Goal: Transaction & Acquisition: Purchase product/service

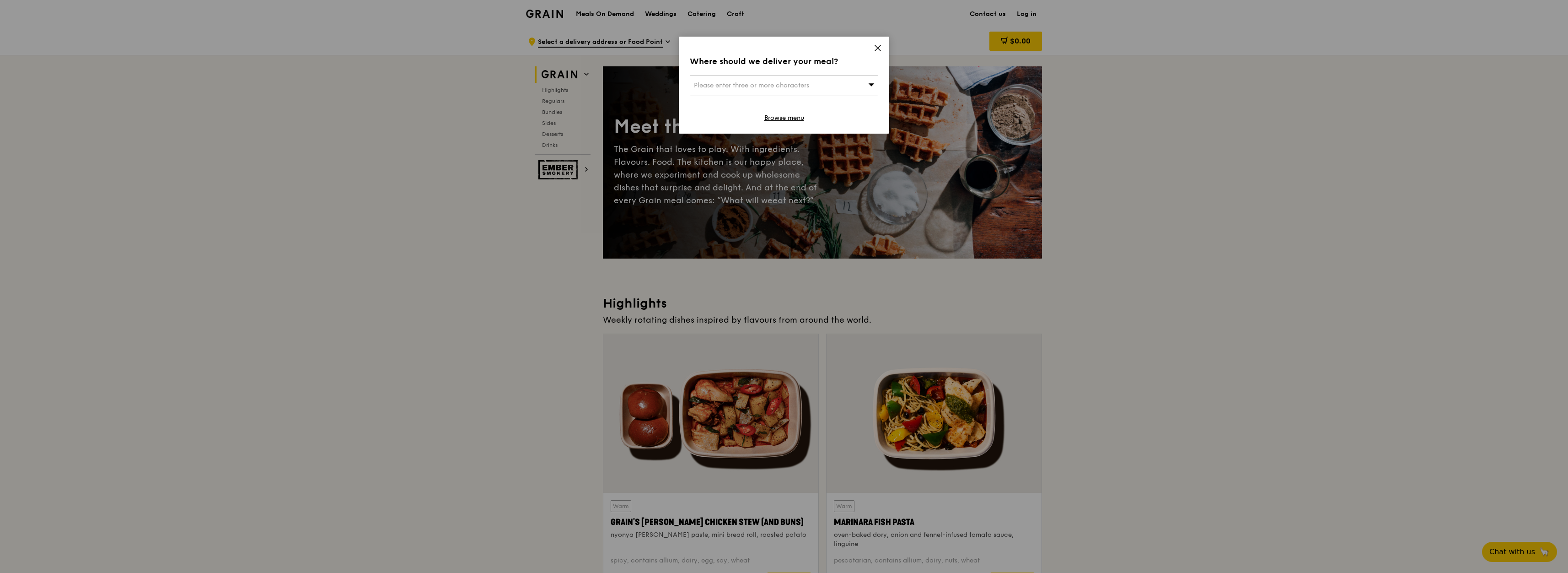
click at [799, 86] on span "Please enter three or more characters" at bounding box center [751, 85] width 115 height 8
type input "standard cha"
click at [790, 100] on div "Standard Chartered @ Changi 2" at bounding box center [761, 104] width 135 height 9
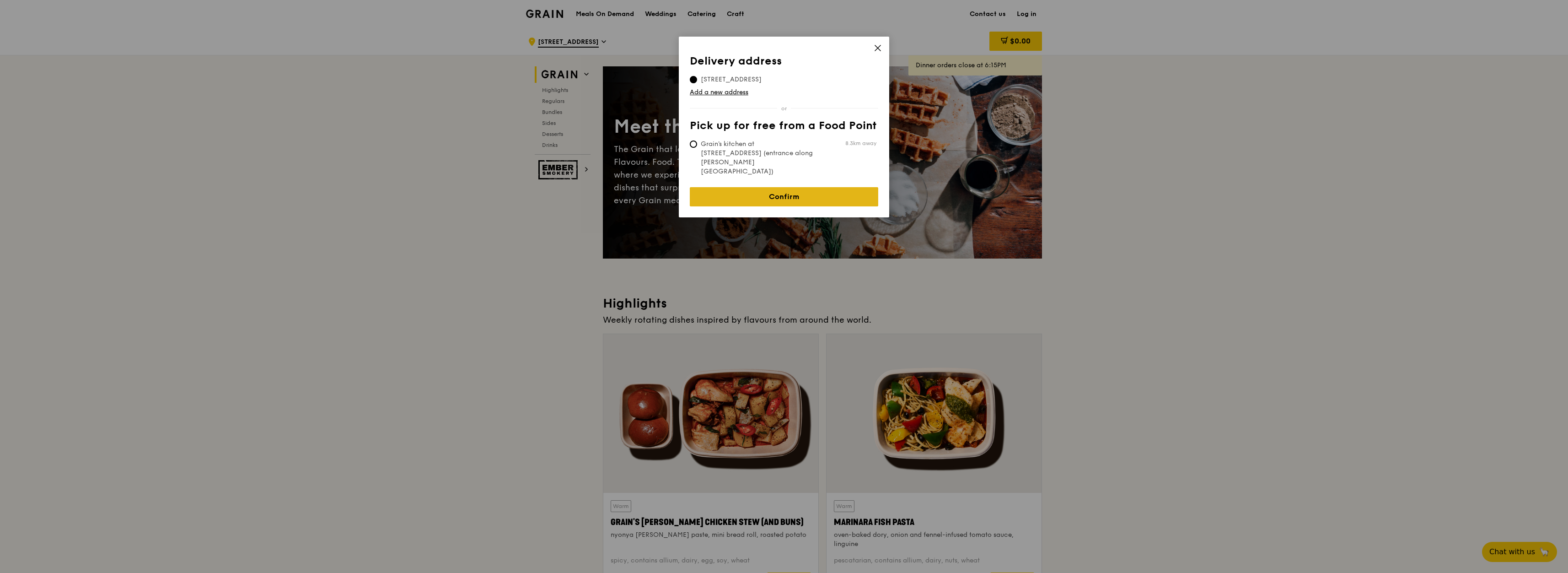
click at [741, 187] on link "Confirm" at bounding box center [784, 197] width 189 height 19
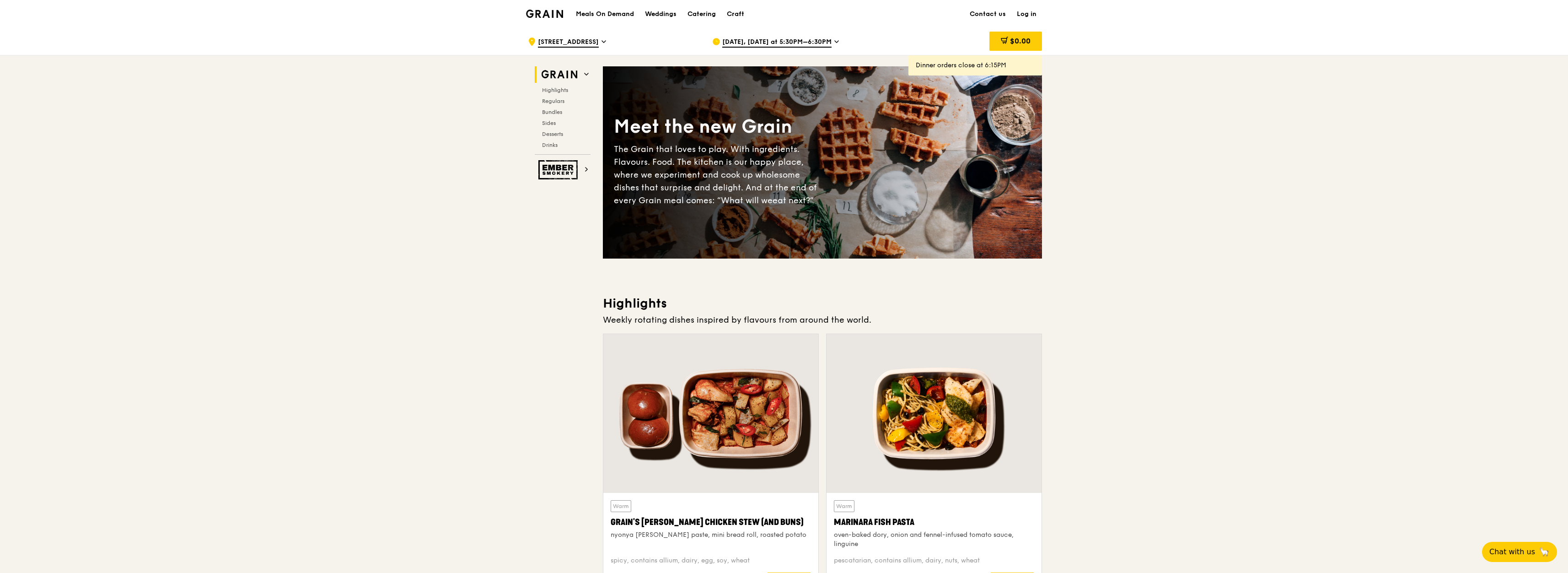
click at [789, 45] on span "Sep 8, Today at 5:30PM–6:30PM" at bounding box center [777, 43] width 110 height 10
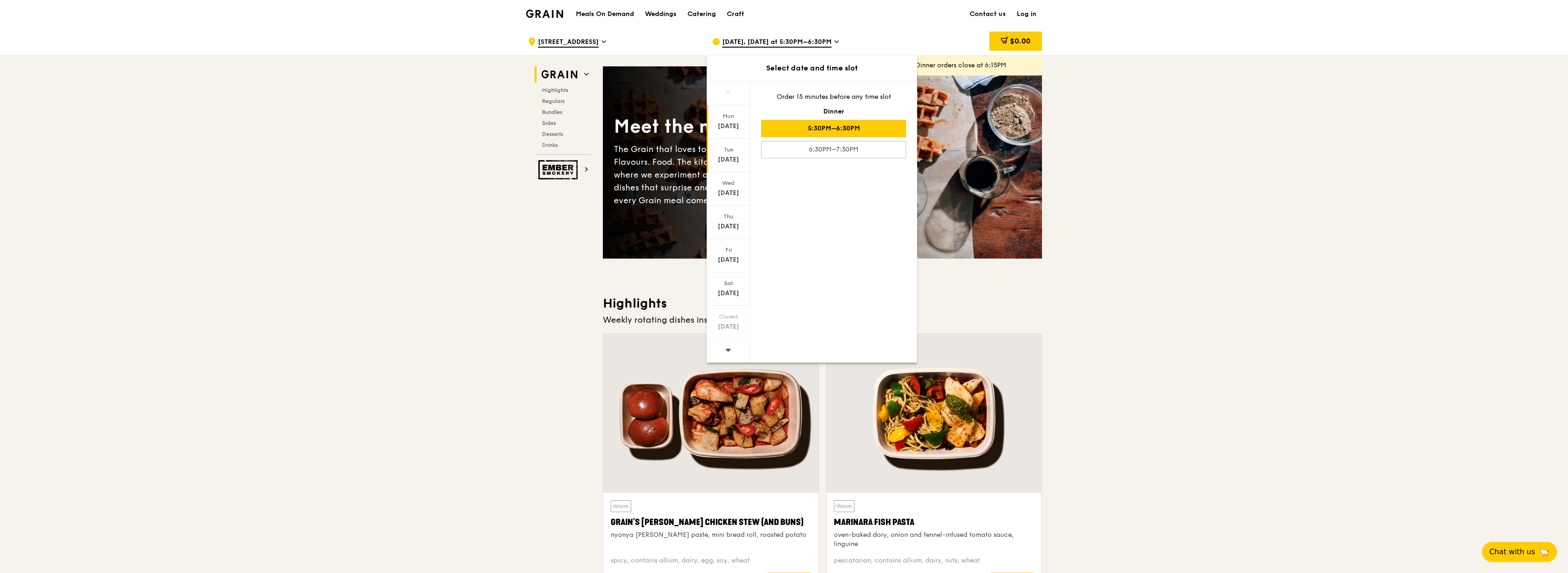
click at [730, 152] on div "Tue" at bounding box center [728, 150] width 41 height 7
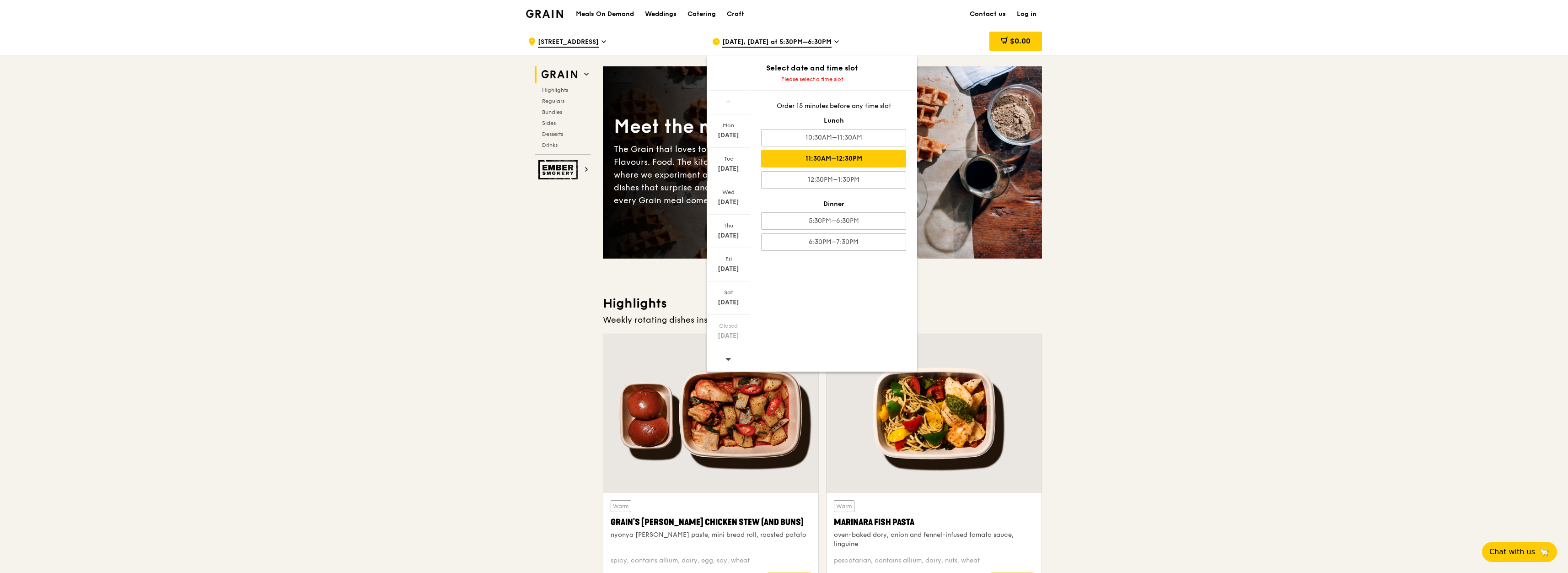
click at [827, 162] on div "11:30AM–12:30PM" at bounding box center [833, 158] width 145 height 18
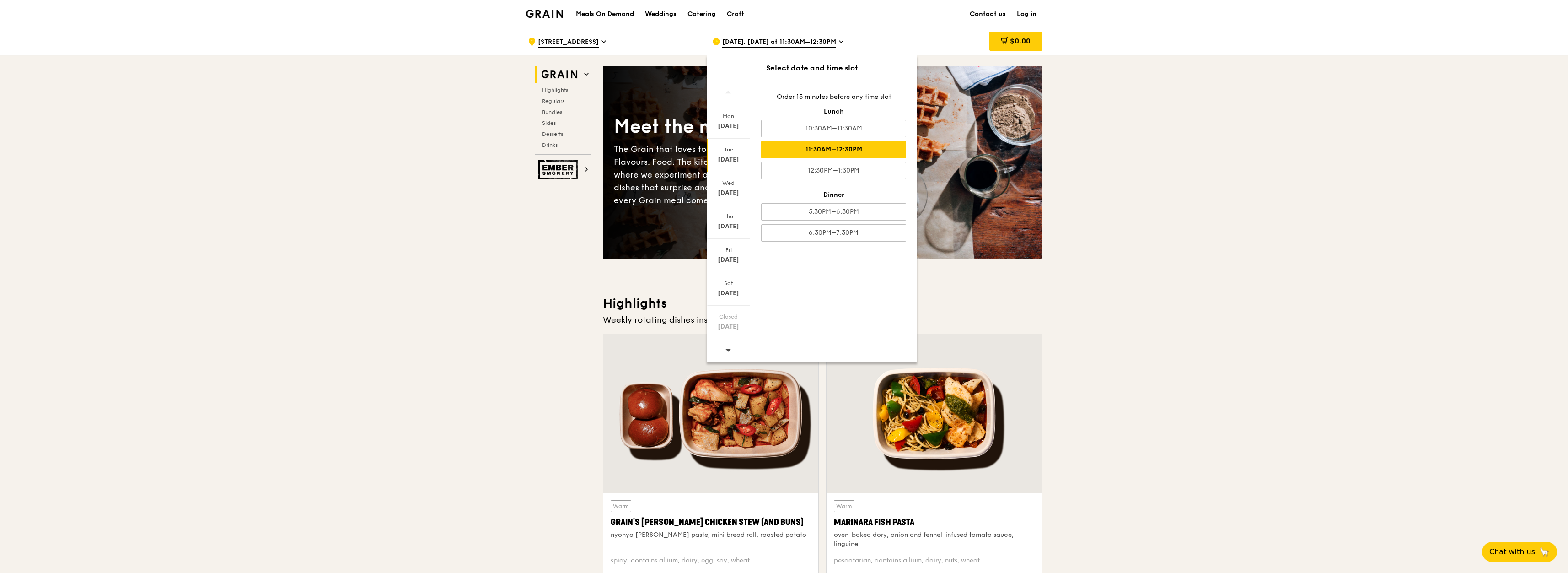
click at [853, 150] on div "11:30AM–12:30PM" at bounding box center [833, 149] width 145 height 18
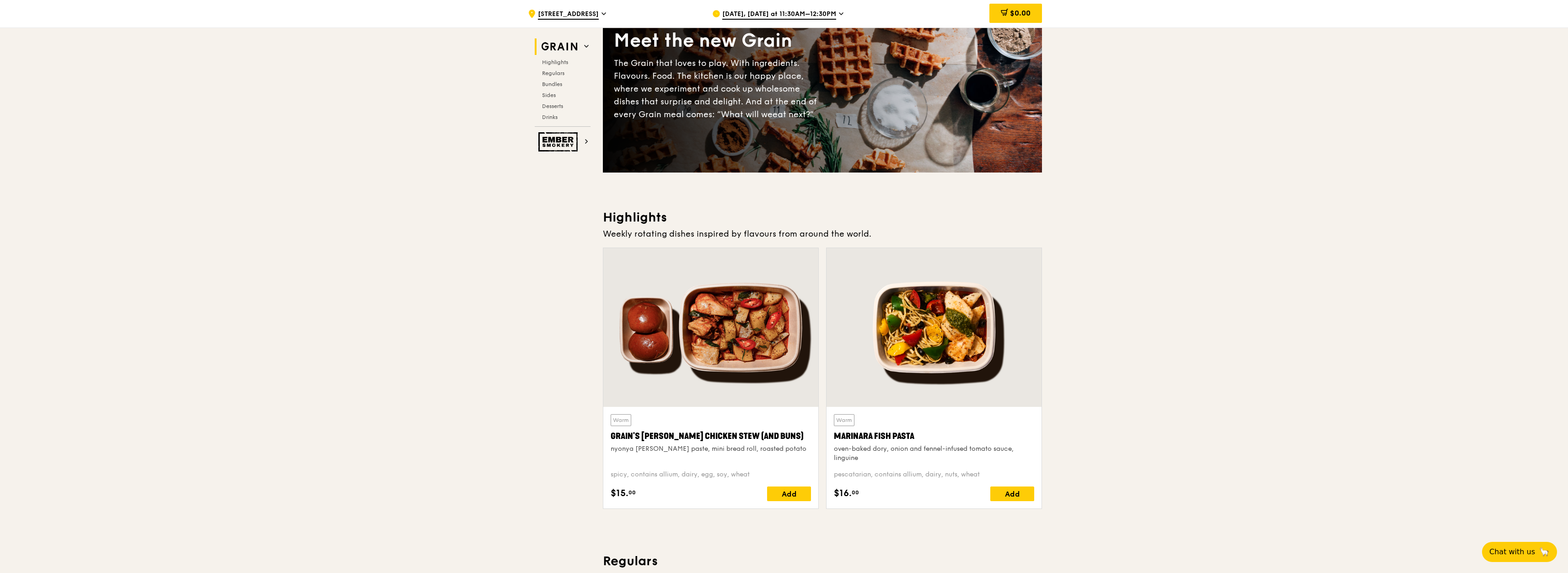
scroll to position [165, 0]
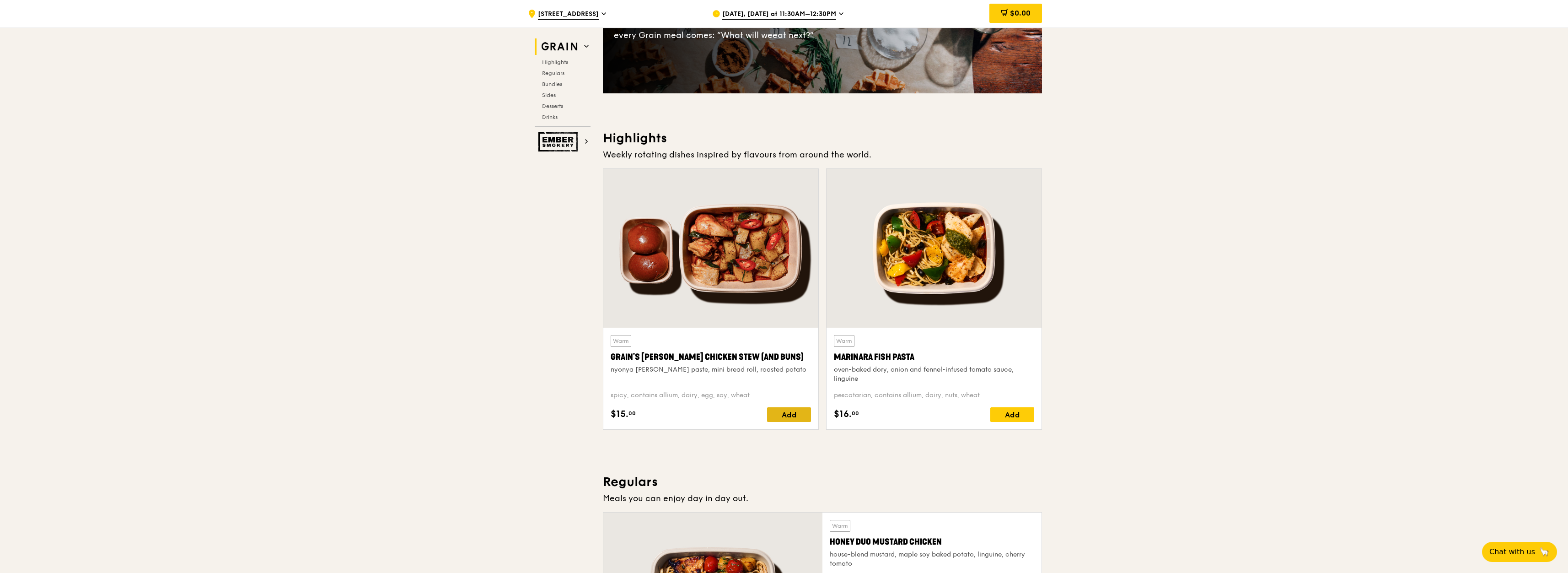
click at [787, 417] on div "Add" at bounding box center [789, 415] width 44 height 15
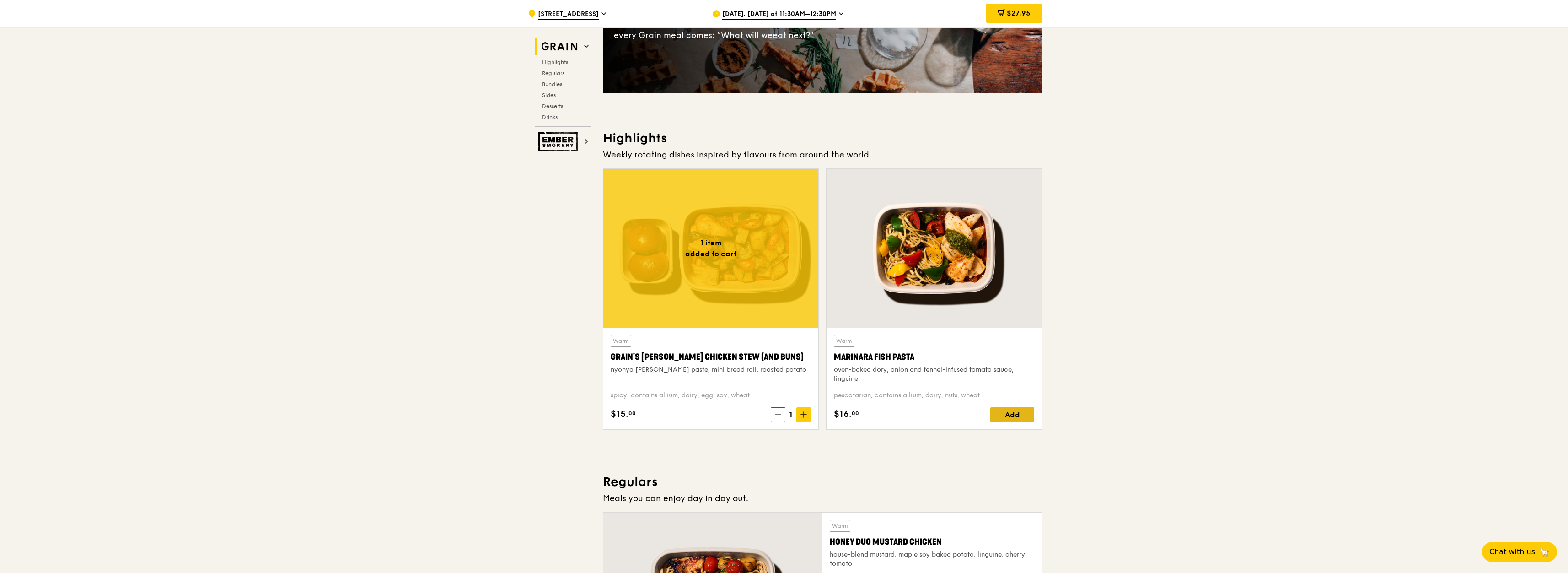
click at [1018, 417] on div "Add" at bounding box center [1012, 415] width 44 height 15
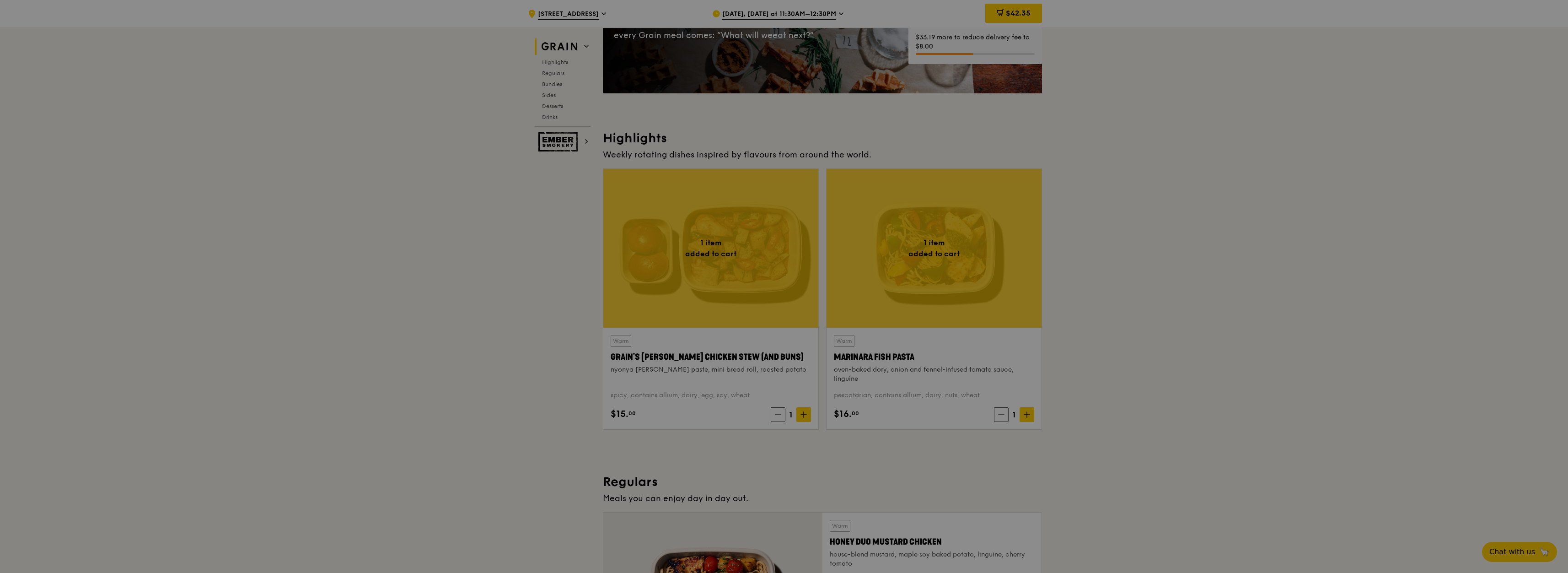
click at [1118, 339] on div at bounding box center [784, 286] width 1568 height 573
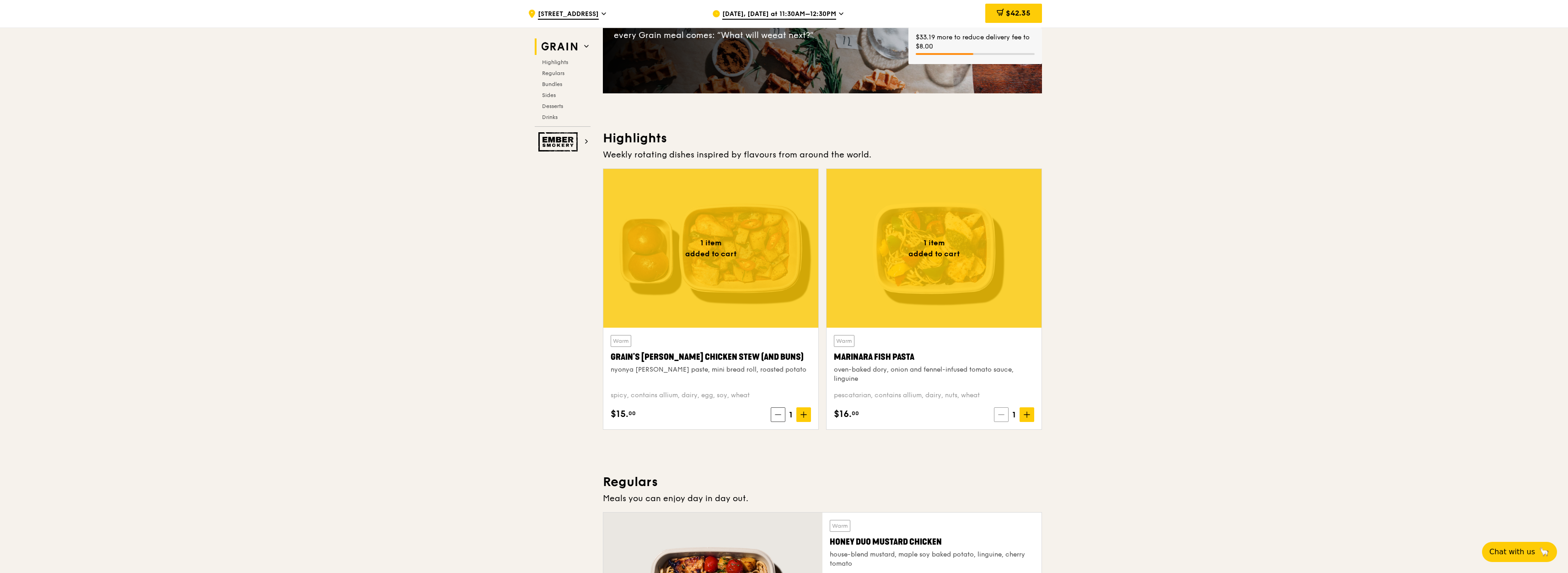
click at [999, 415] on icon at bounding box center [1001, 415] width 5 height 0
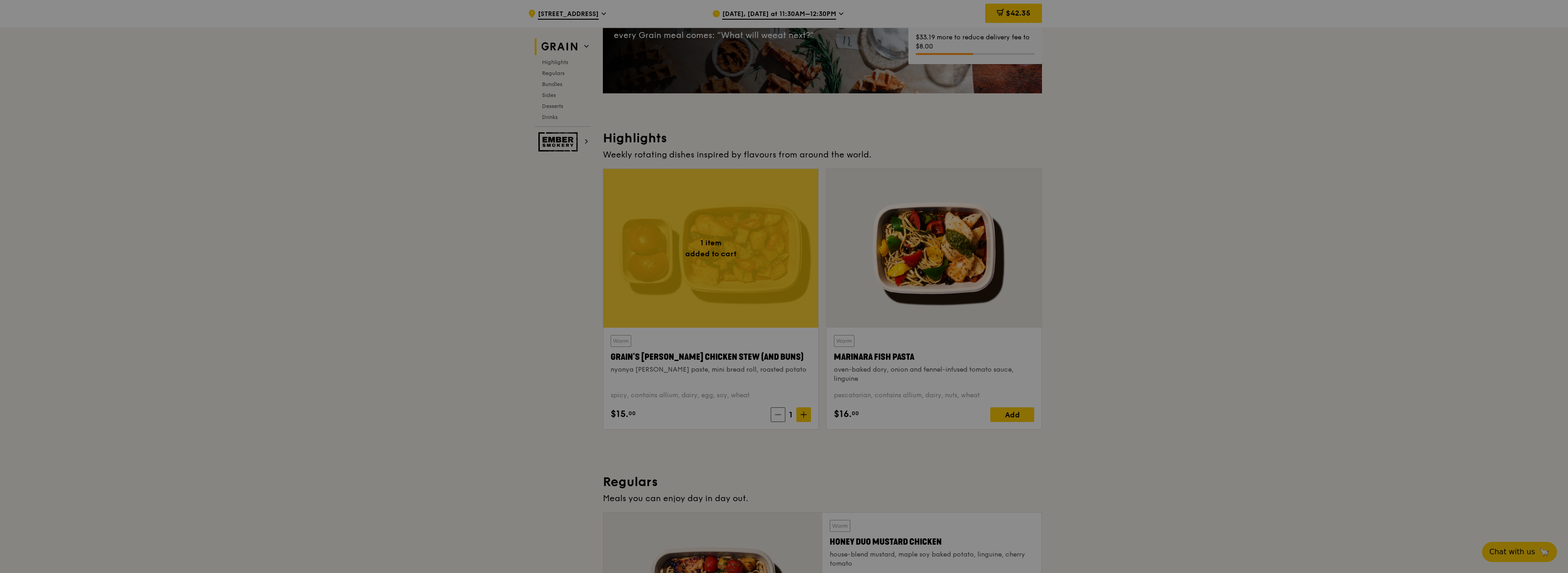
click at [1096, 311] on div at bounding box center [784, 286] width 1568 height 573
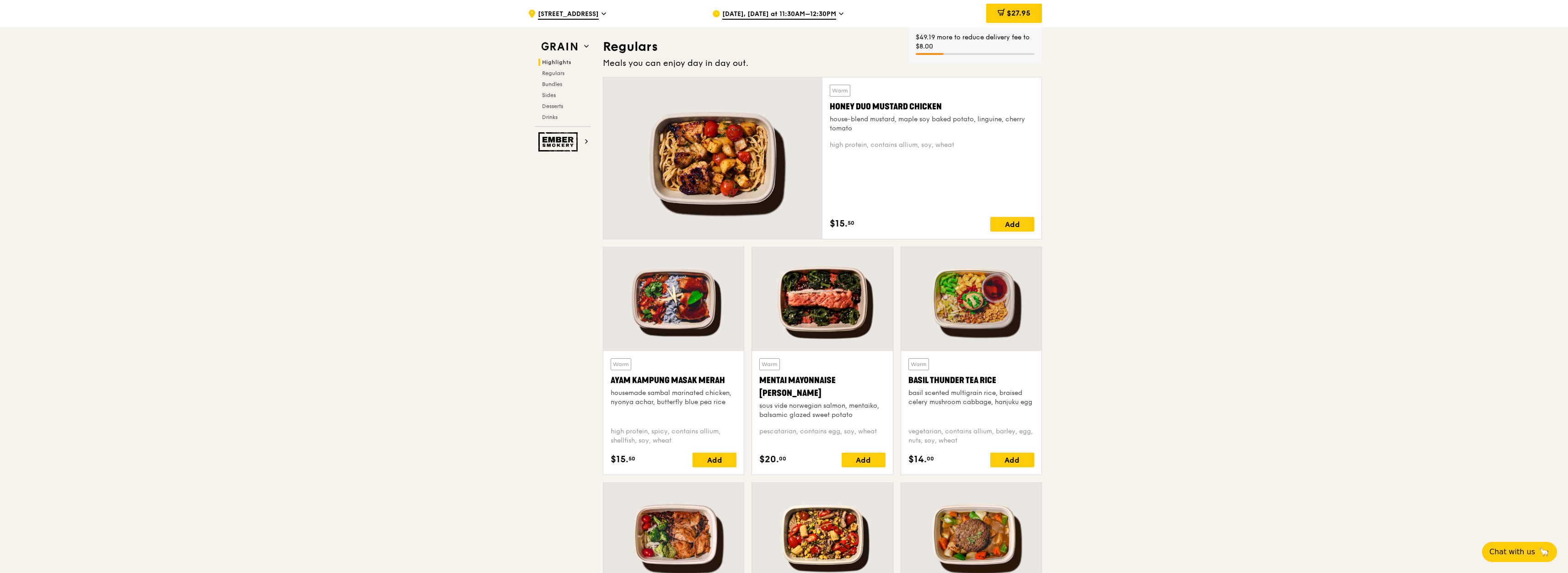
scroll to position [604, 0]
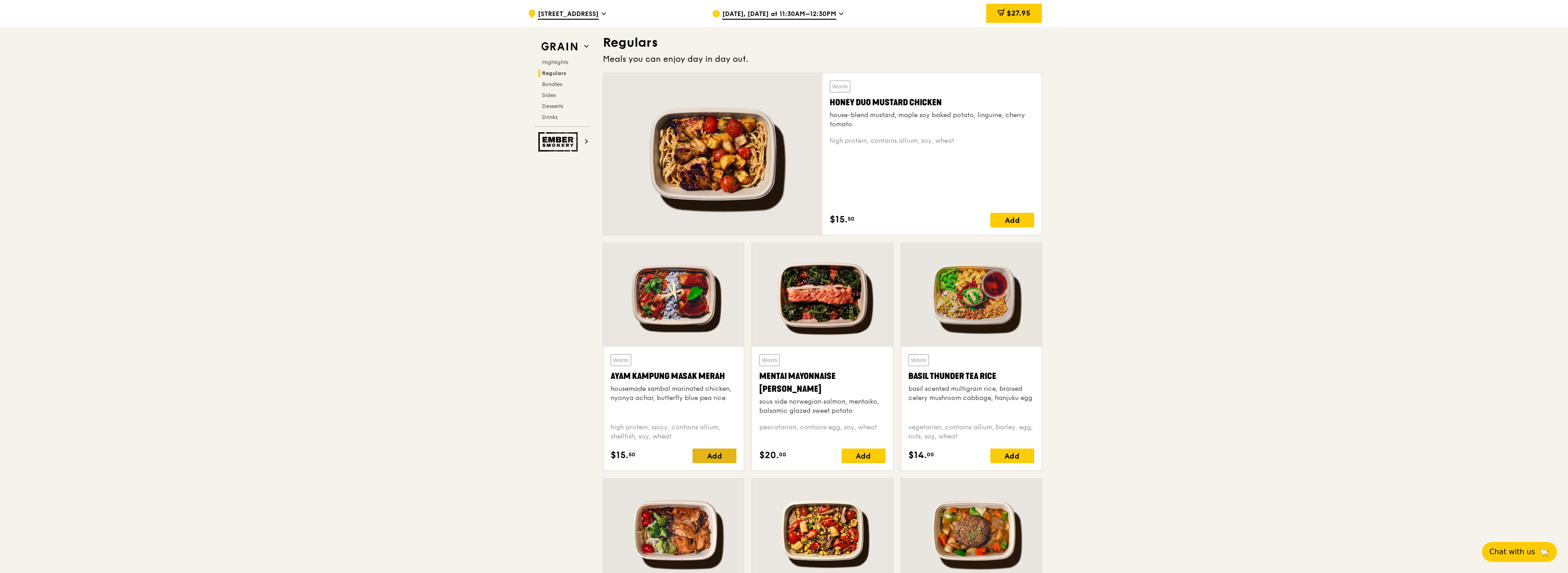
click at [710, 457] on div "Add" at bounding box center [715, 455] width 44 height 15
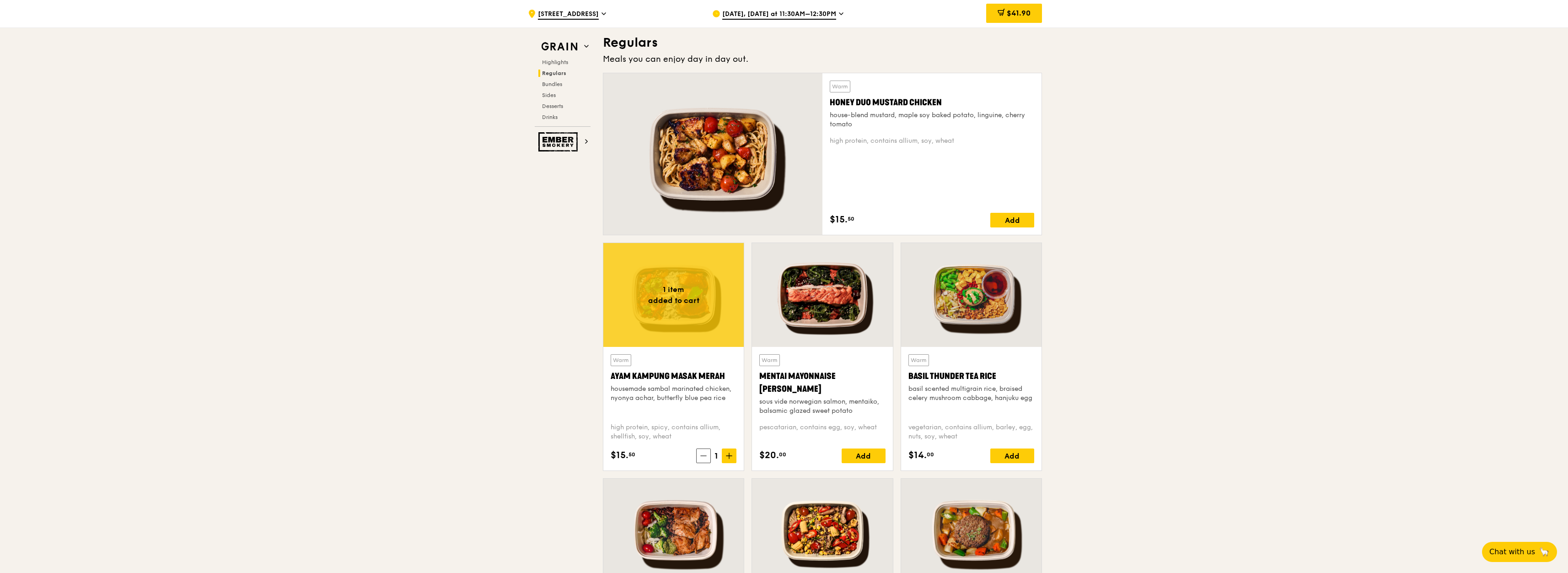
click at [1004, 211] on div "Warm Honey Duo Mustard Chicken house-blend mustard, maple soy baked potato, lin…" at bounding box center [932, 153] width 205 height 147
click at [1004, 219] on div "Add" at bounding box center [1012, 220] width 44 height 15
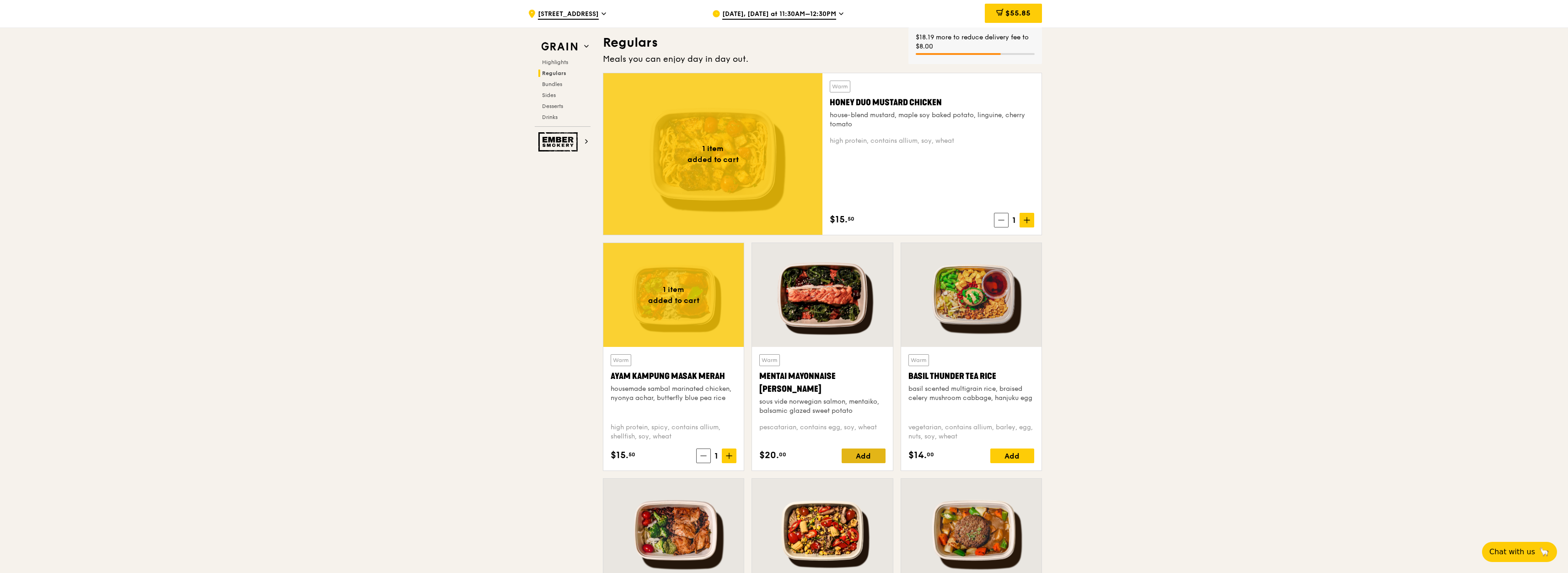
click at [850, 459] on div "Add" at bounding box center [864, 455] width 44 height 15
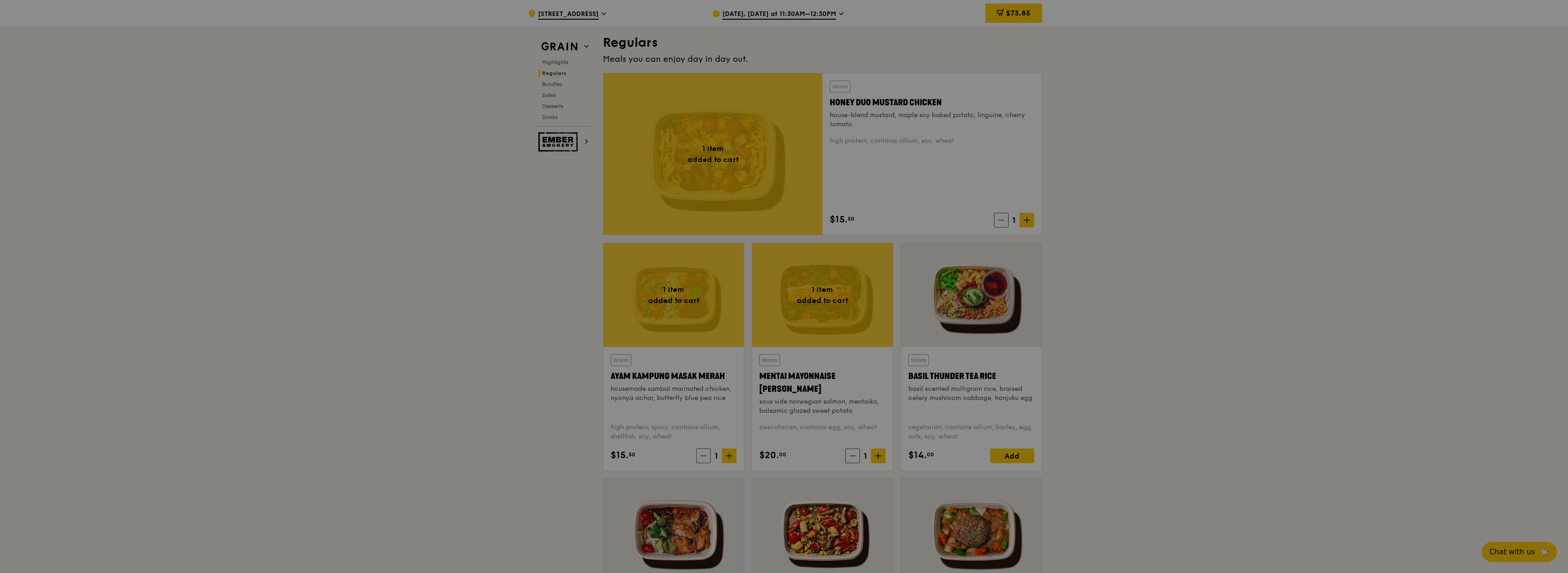
click at [881, 456] on div at bounding box center [784, 286] width 1568 height 573
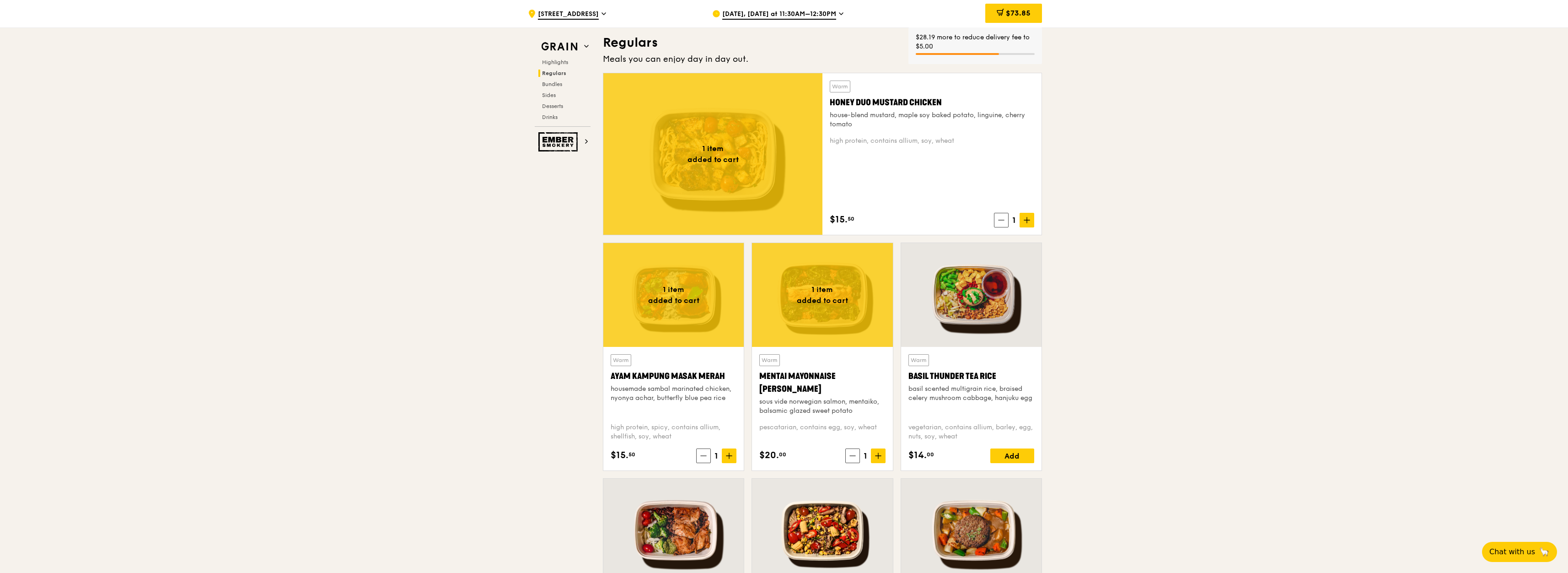
click at [881, 455] on icon at bounding box center [878, 455] width 5 height 0
click at [875, 457] on icon at bounding box center [878, 455] width 7 height 7
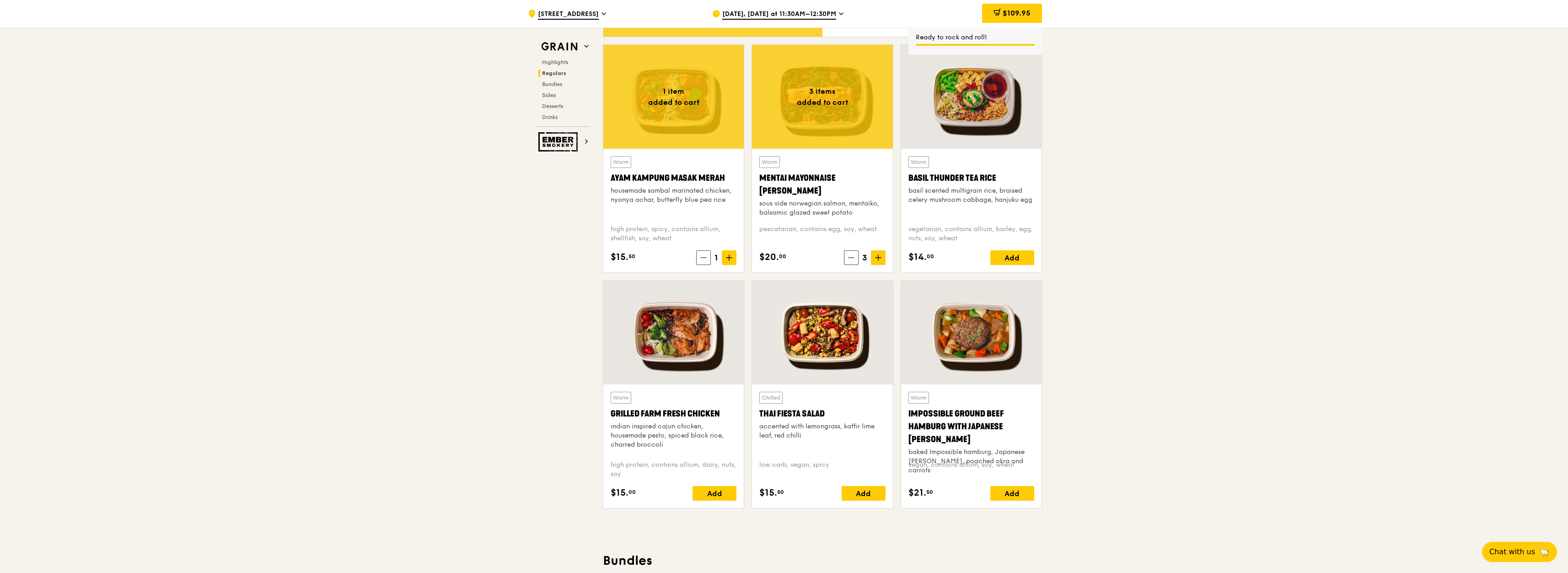
scroll to position [824, 0]
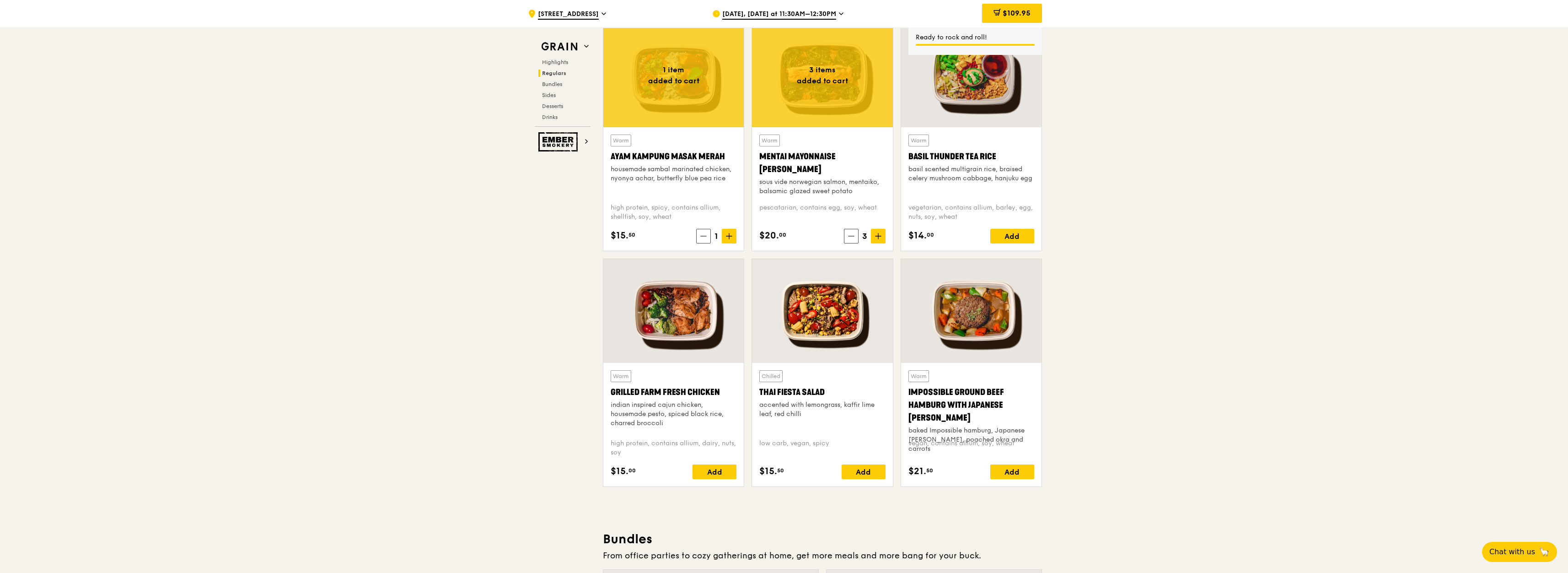
click at [733, 461] on div "Warm Grilled Farm Fresh Chicken indian inspired cajun chicken, housemade pesto,…" at bounding box center [673, 424] width 126 height 109
click at [729, 471] on div "Add" at bounding box center [715, 472] width 44 height 15
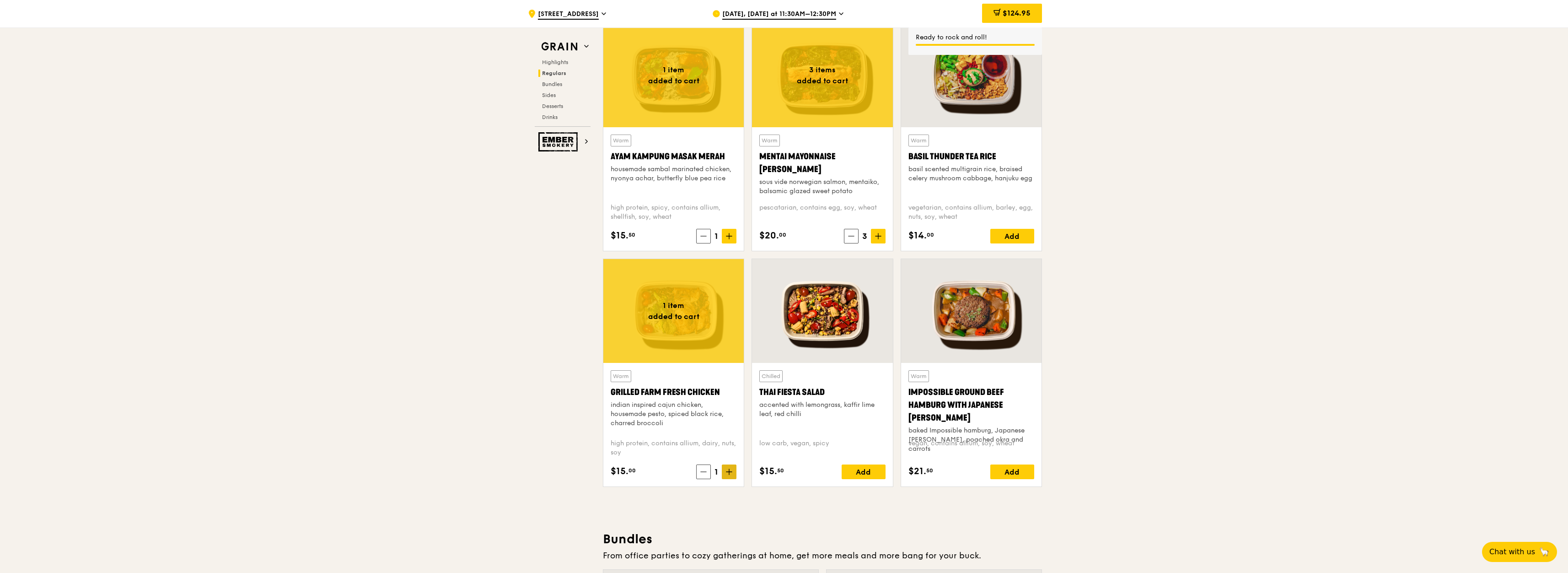
click at [730, 471] on icon at bounding box center [729, 471] width 7 height 7
click at [816, 477] on div "$15. 50 Add" at bounding box center [822, 472] width 126 height 15
click at [863, 474] on div "Add" at bounding box center [864, 472] width 44 height 15
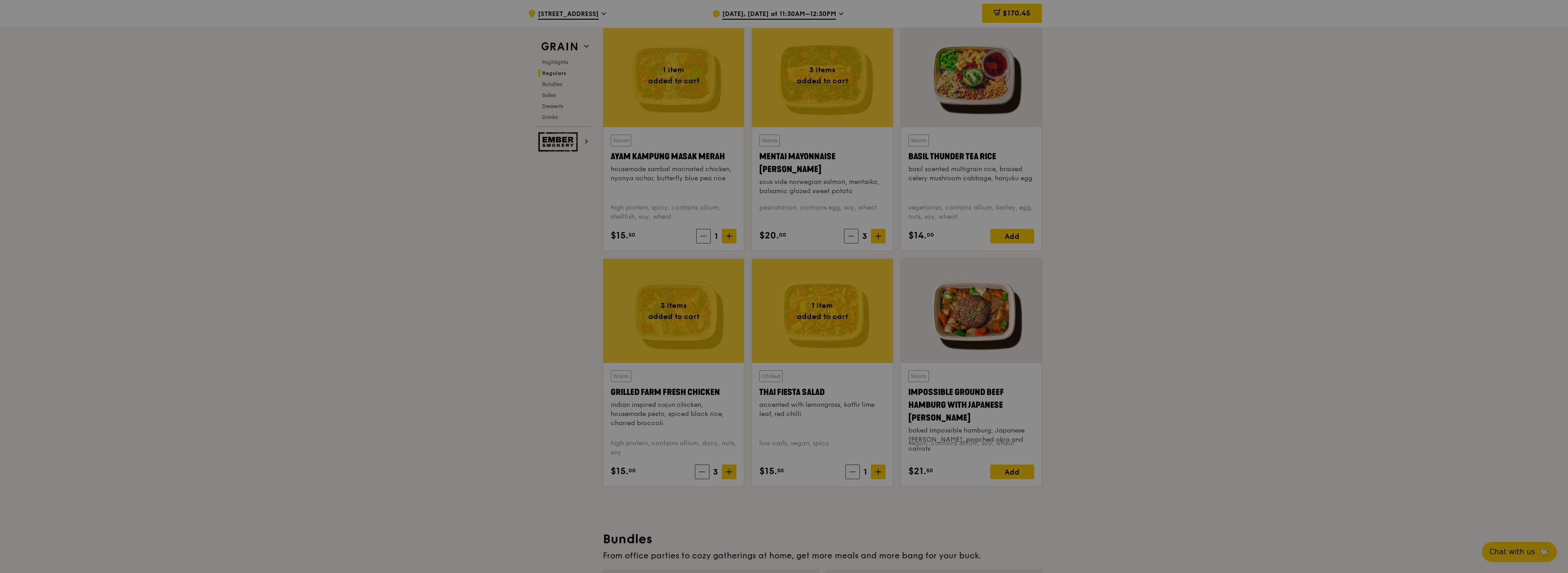
click at [880, 471] on div at bounding box center [784, 286] width 1568 height 573
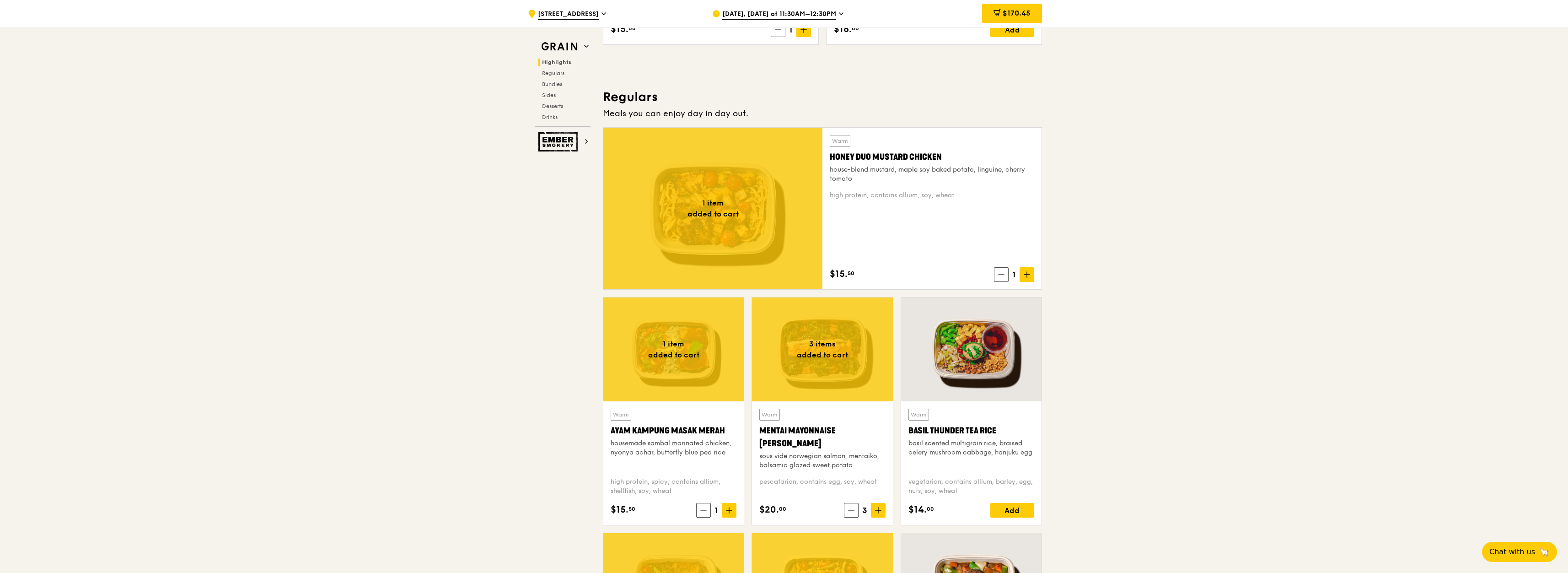
scroll to position [549, 0]
click at [1034, 277] on span at bounding box center [1027, 275] width 15 height 15
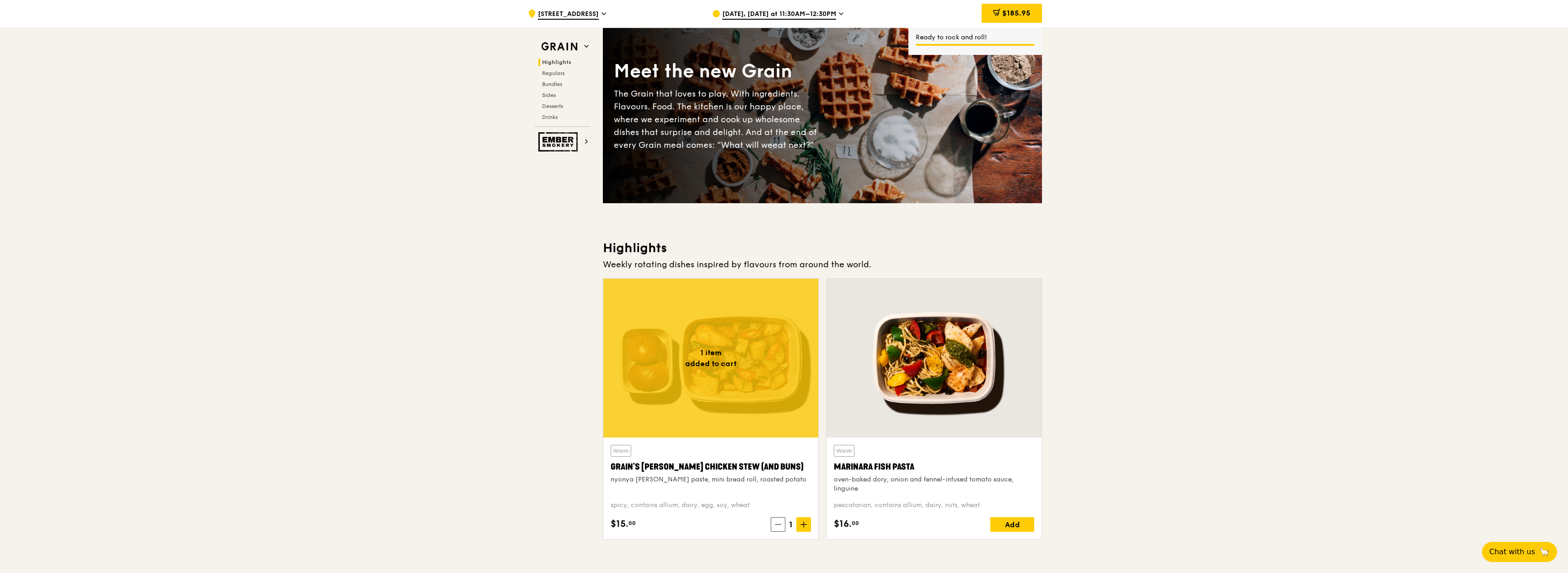
scroll to position [0, 0]
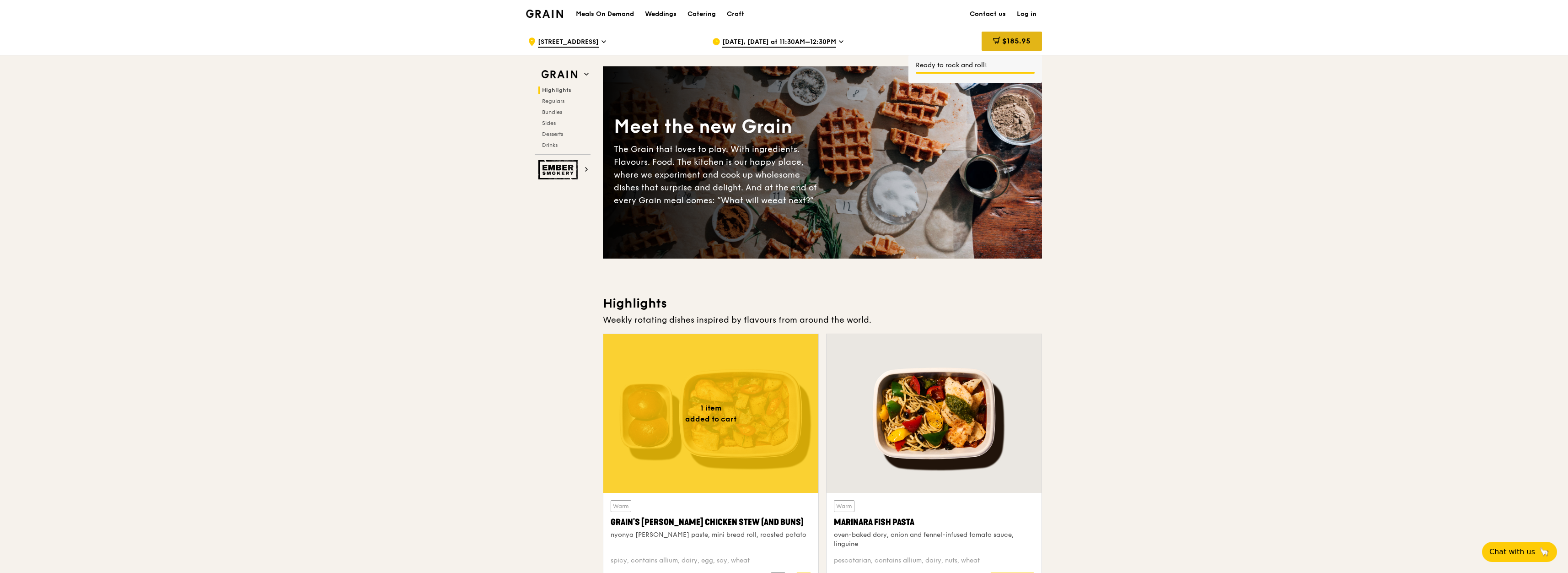
click at [1021, 37] on span "$185.95" at bounding box center [1016, 41] width 29 height 9
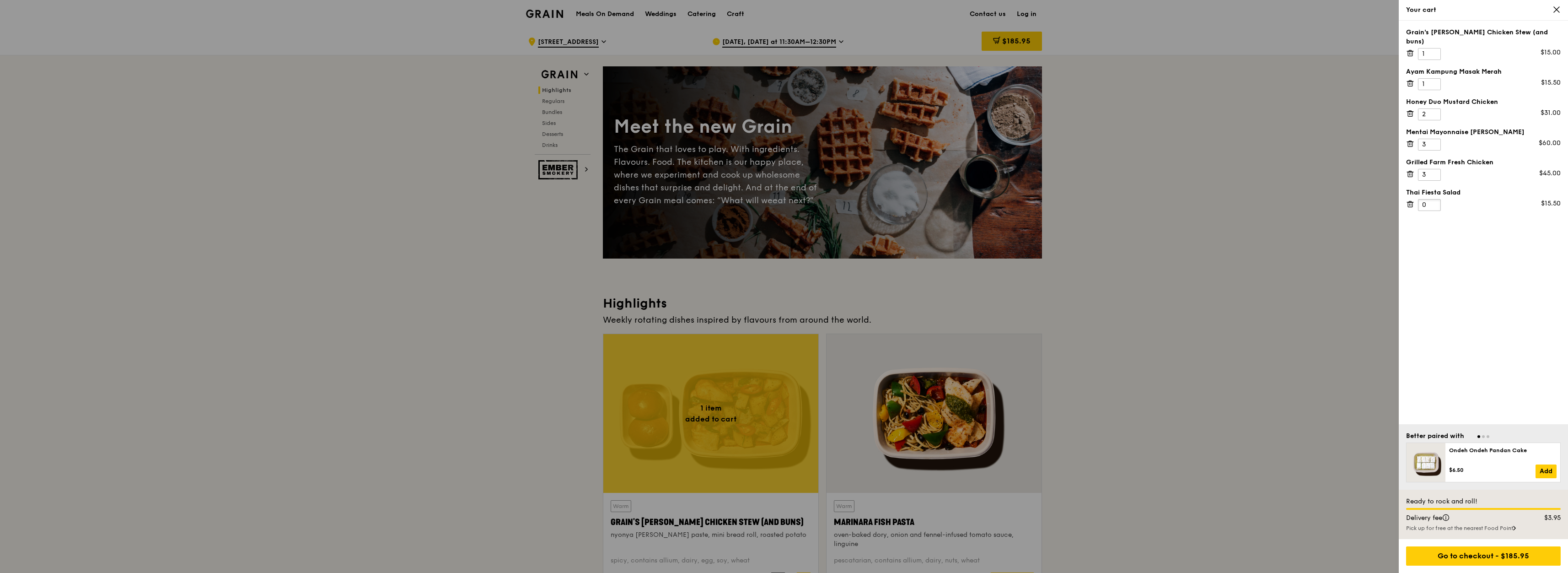
type input "0"
click at [1433, 199] on input "0" at bounding box center [1430, 205] width 23 height 12
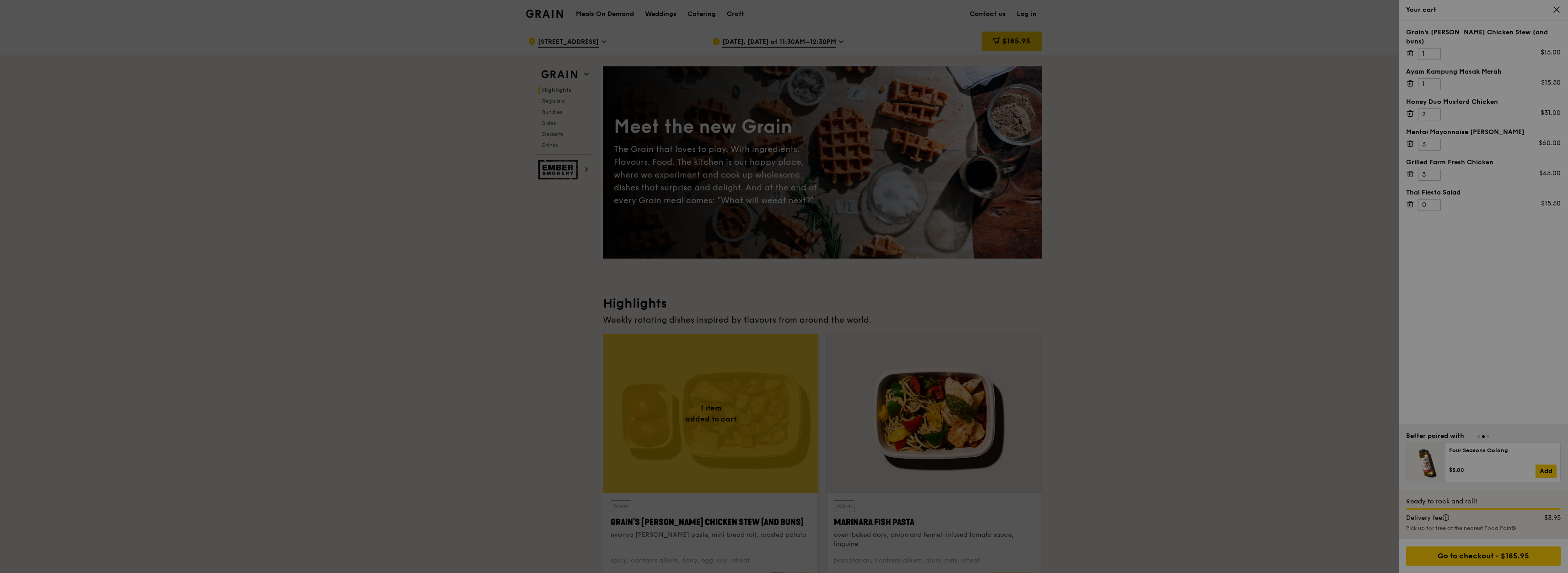
click at [1436, 197] on div at bounding box center [784, 286] width 1568 height 573
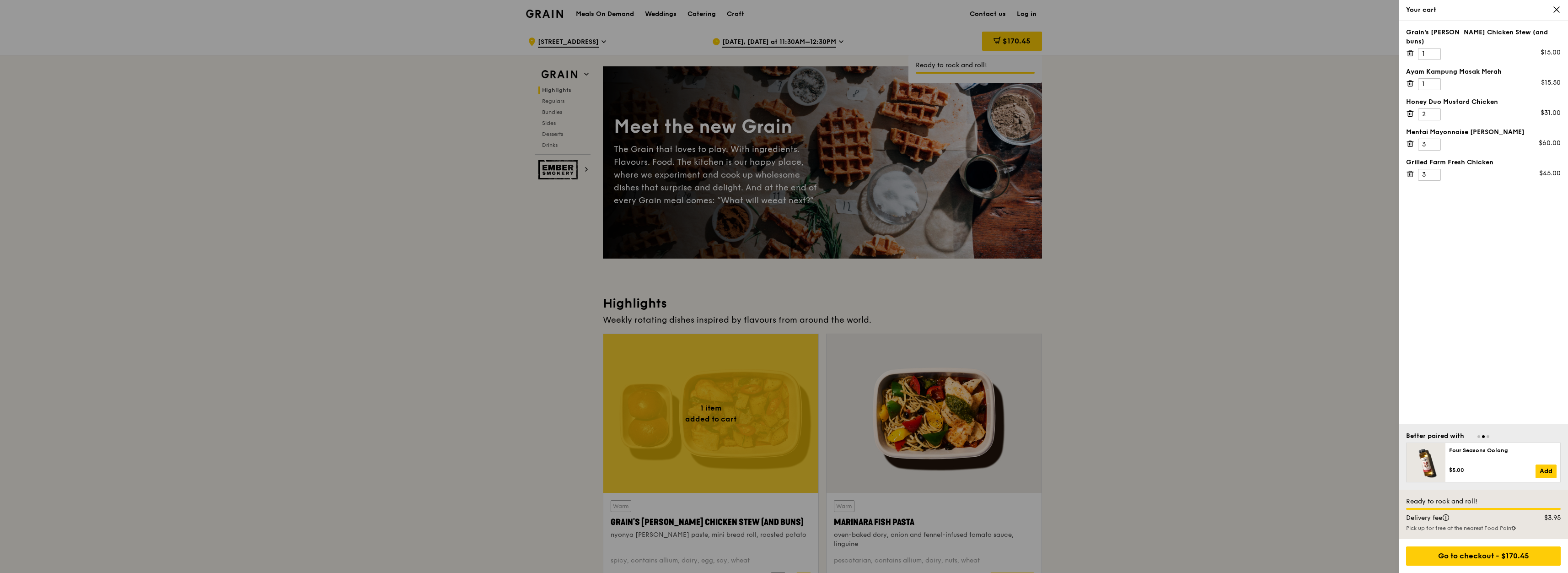
click at [1191, 251] on div at bounding box center [784, 286] width 1568 height 573
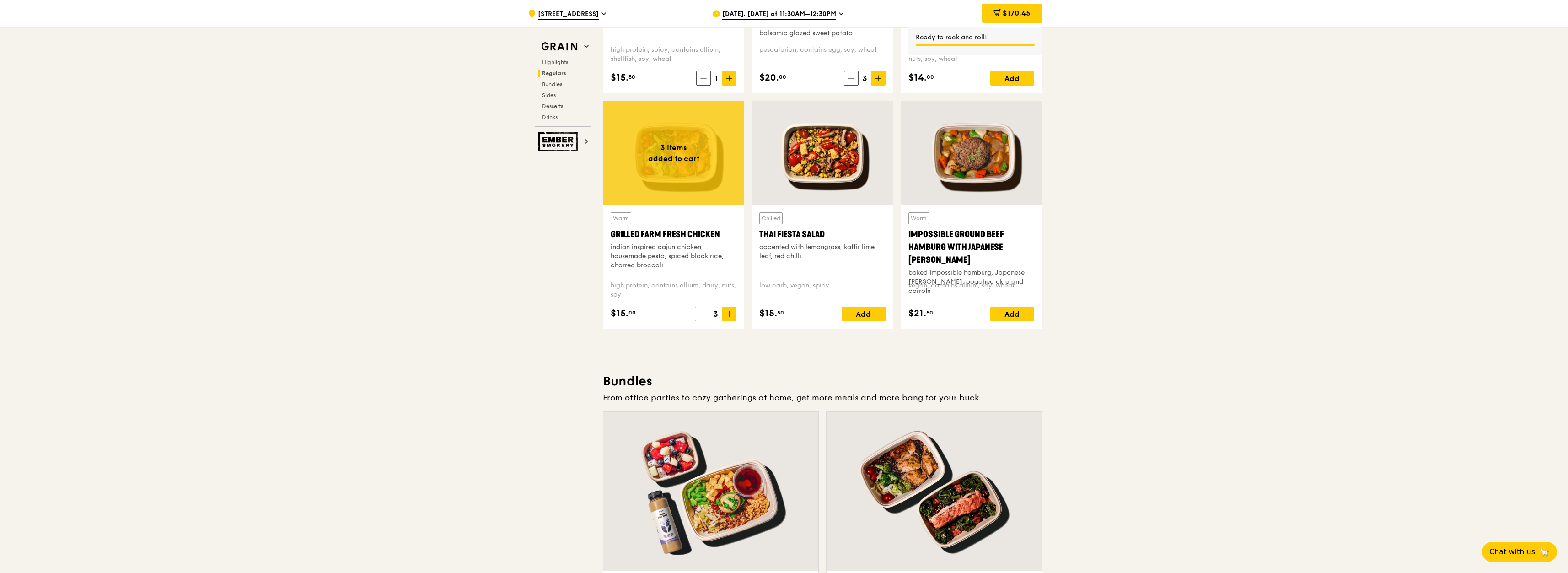
scroll to position [879, 0]
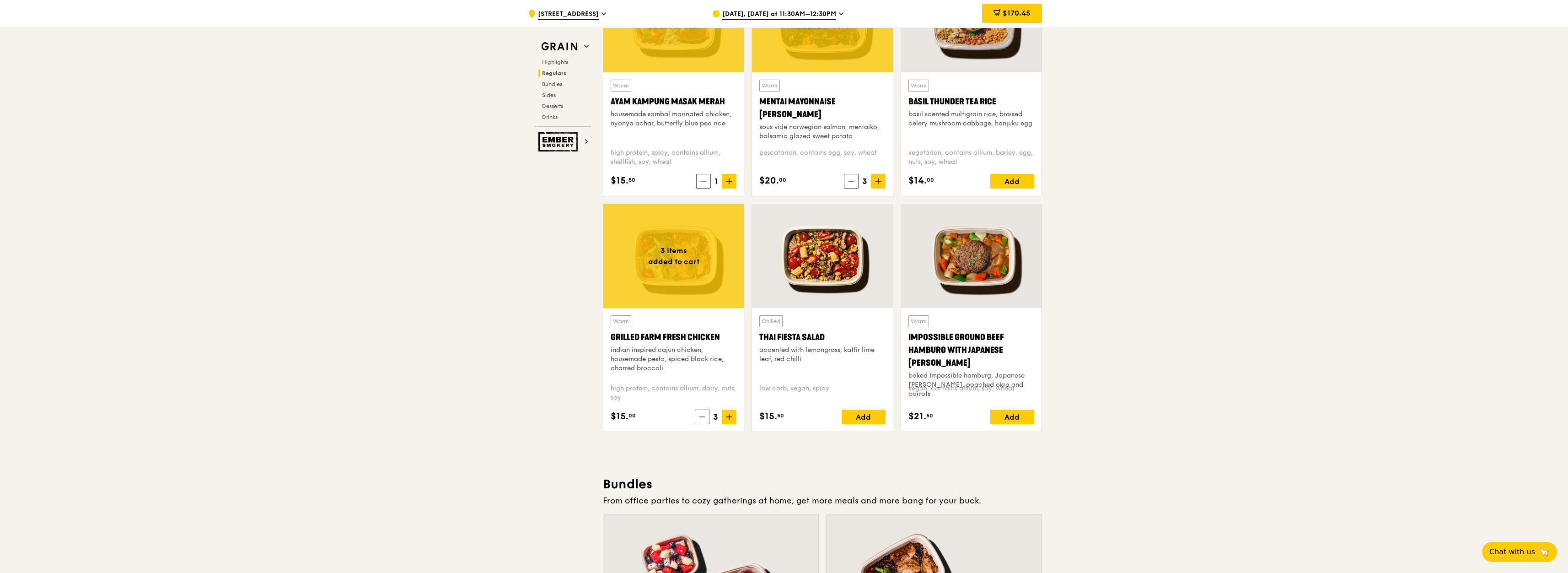
click at [857, 411] on div "Add" at bounding box center [864, 417] width 44 height 15
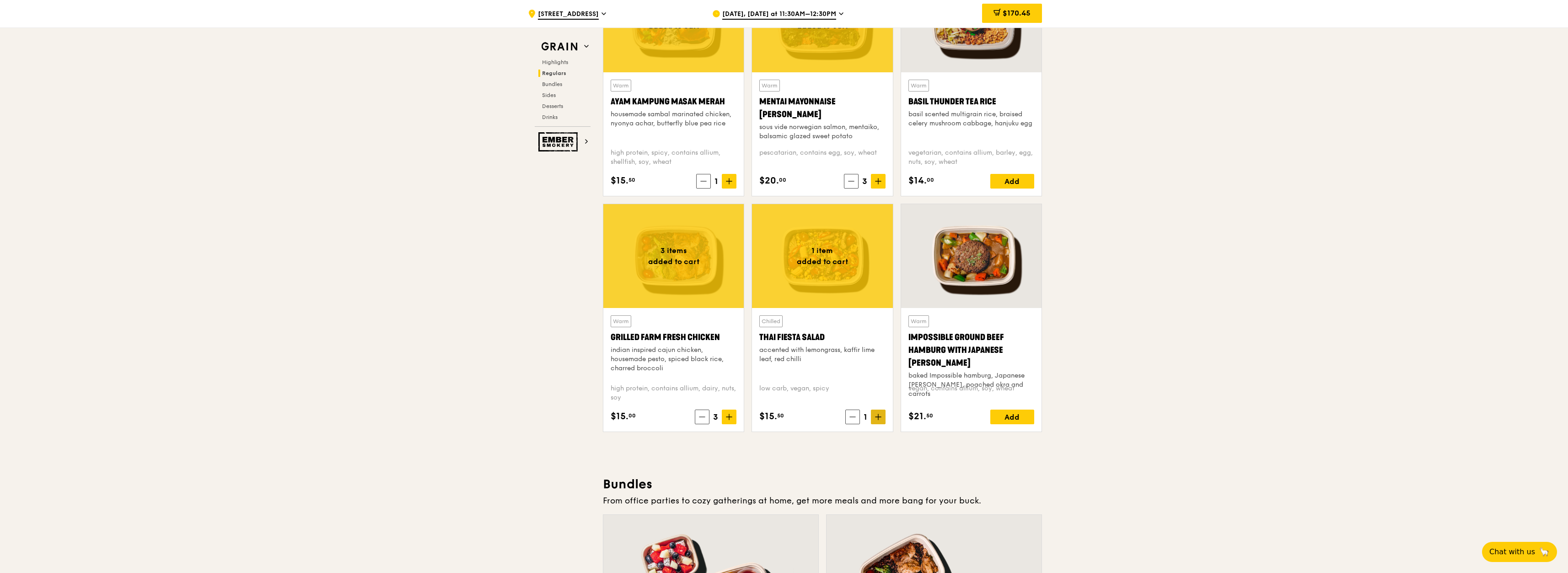
click at [881, 419] on span at bounding box center [878, 417] width 15 height 15
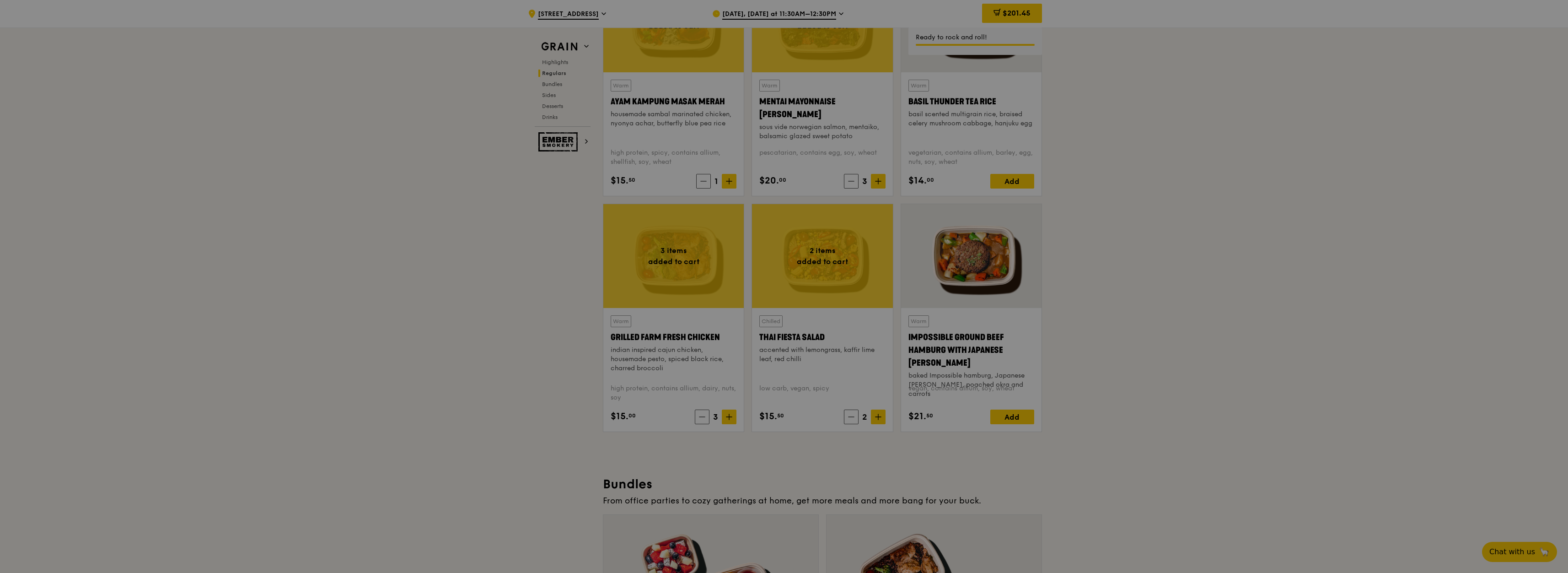
type input "2"
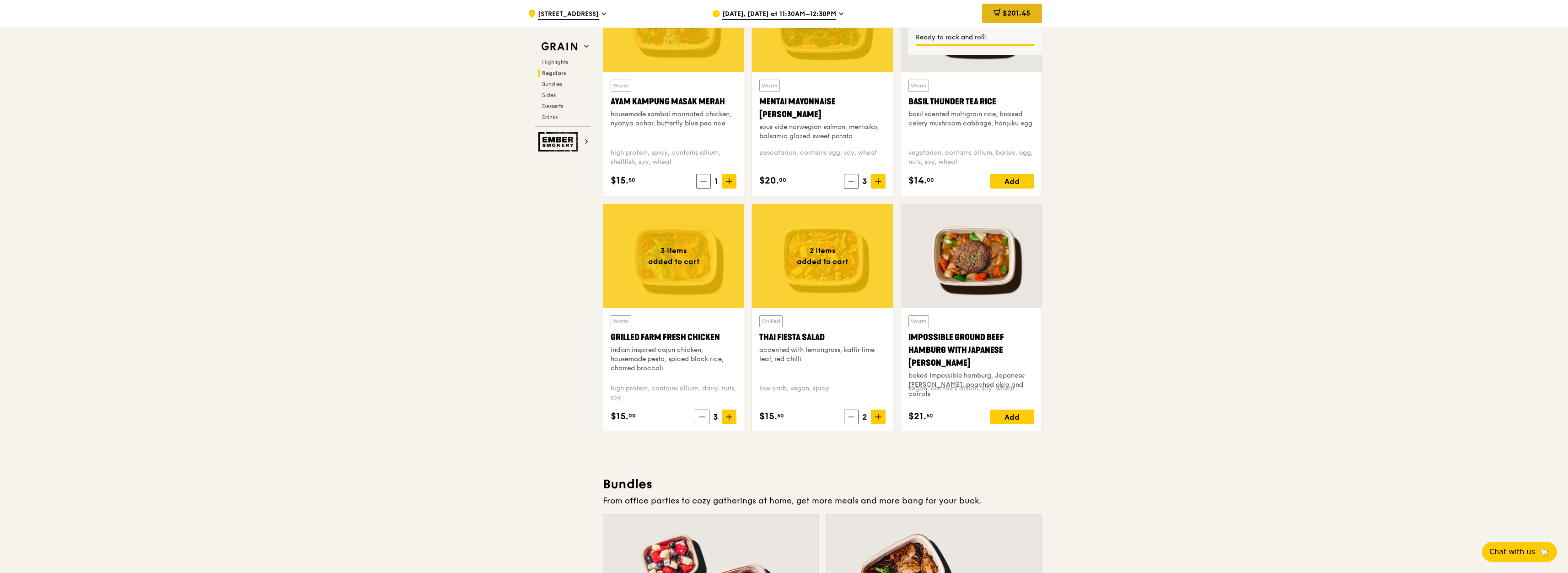
click at [1023, 19] on div "$201.45" at bounding box center [1012, 13] width 60 height 19
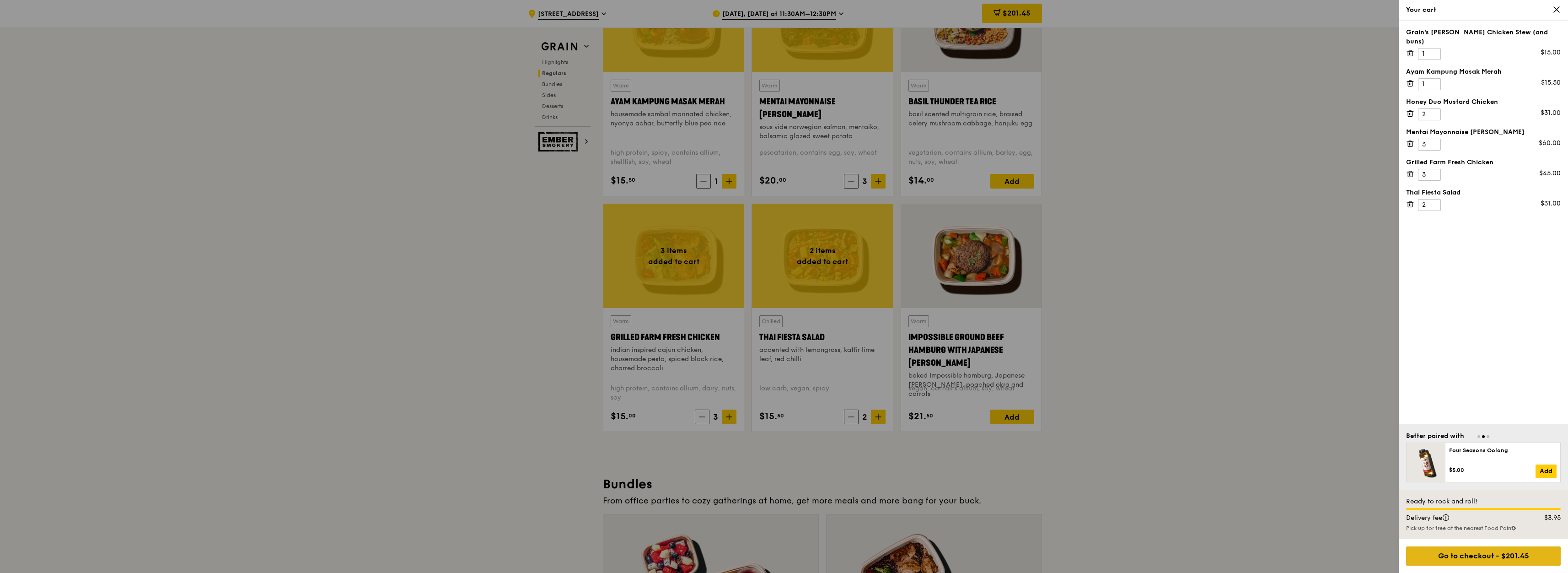
click at [1482, 558] on div "Go to checkout - $201.45" at bounding box center [1483, 556] width 155 height 19
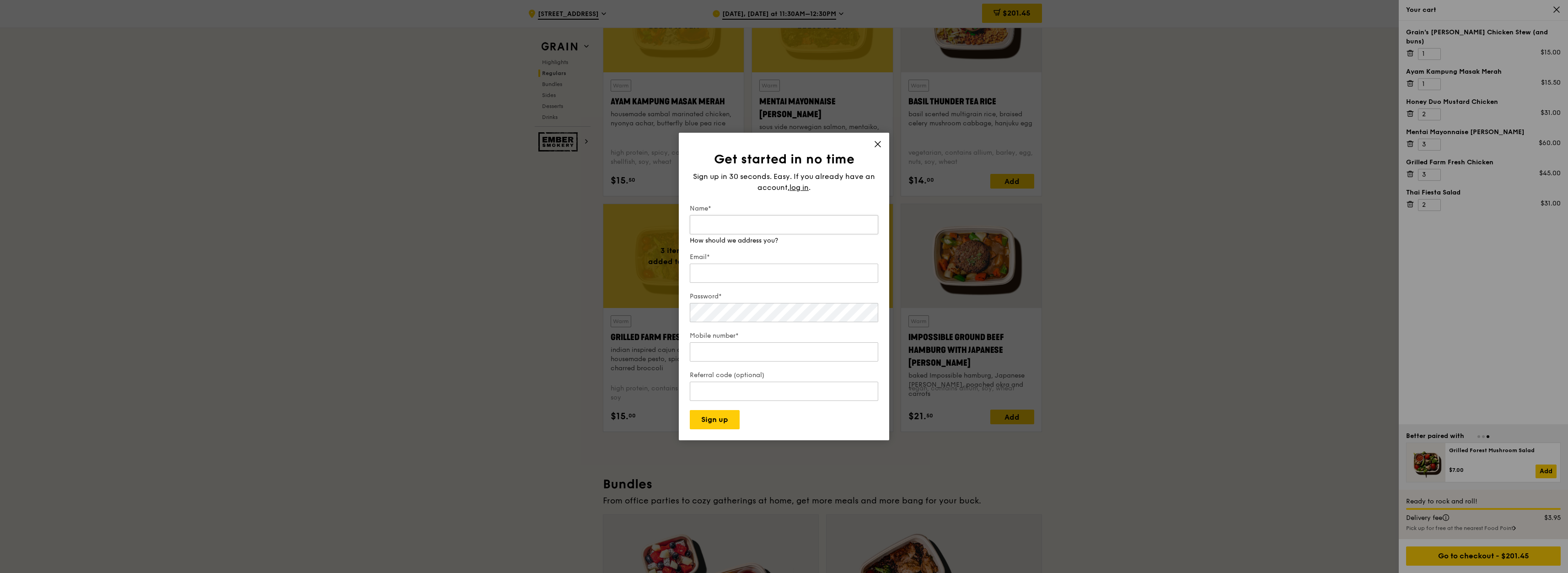
click at [812, 226] on input "Name*" at bounding box center [784, 225] width 189 height 19
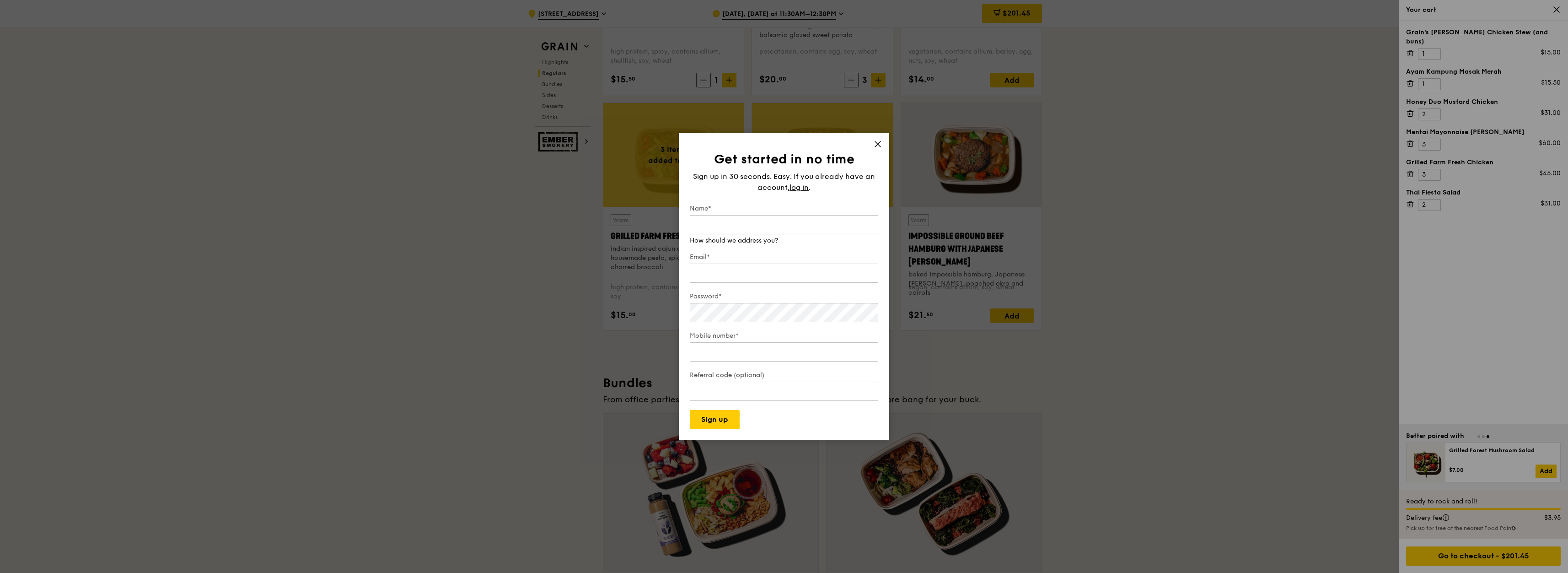
scroll to position [988, 0]
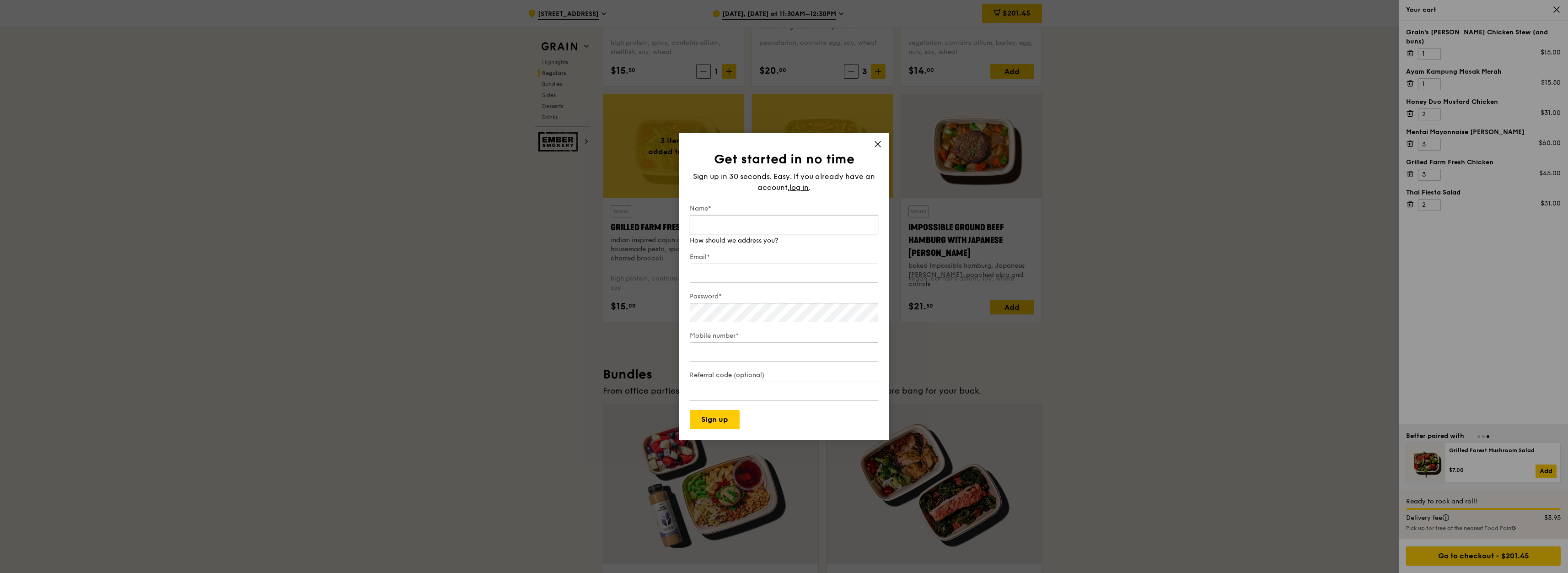
click at [785, 225] on input "Name*" at bounding box center [784, 225] width 189 height 19
type input "Audris"
click at [794, 269] on input "Email*" at bounding box center [784, 264] width 189 height 19
click at [760, 263] on input "audris.poon1@turnwtown.con" at bounding box center [784, 264] width 189 height 19
click at [757, 264] on input "audris.poon1@turnwtown.con" at bounding box center [784, 264] width 189 height 19
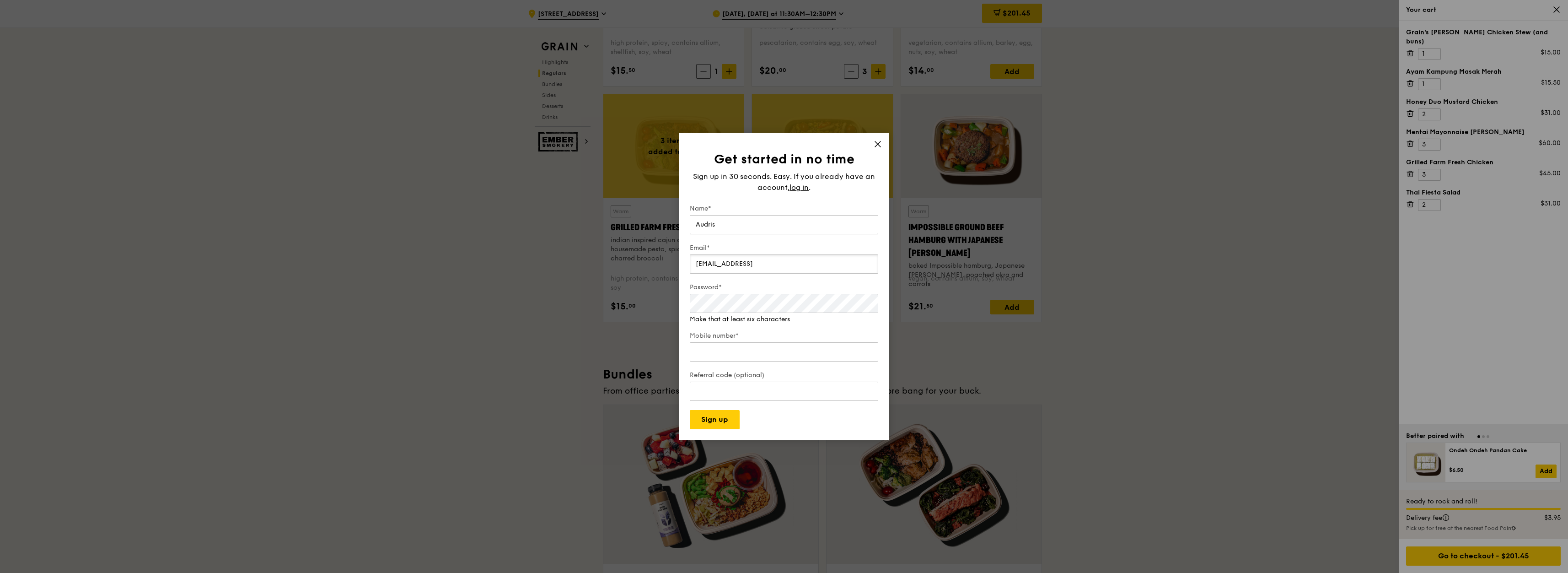
click at [788, 261] on input "audris.poon1@turntown.con" at bounding box center [784, 264] width 189 height 19
type input "audris.poon1@turntown.com"
click at [790, 350] on input "Mobile number*" at bounding box center [784, 343] width 189 height 19
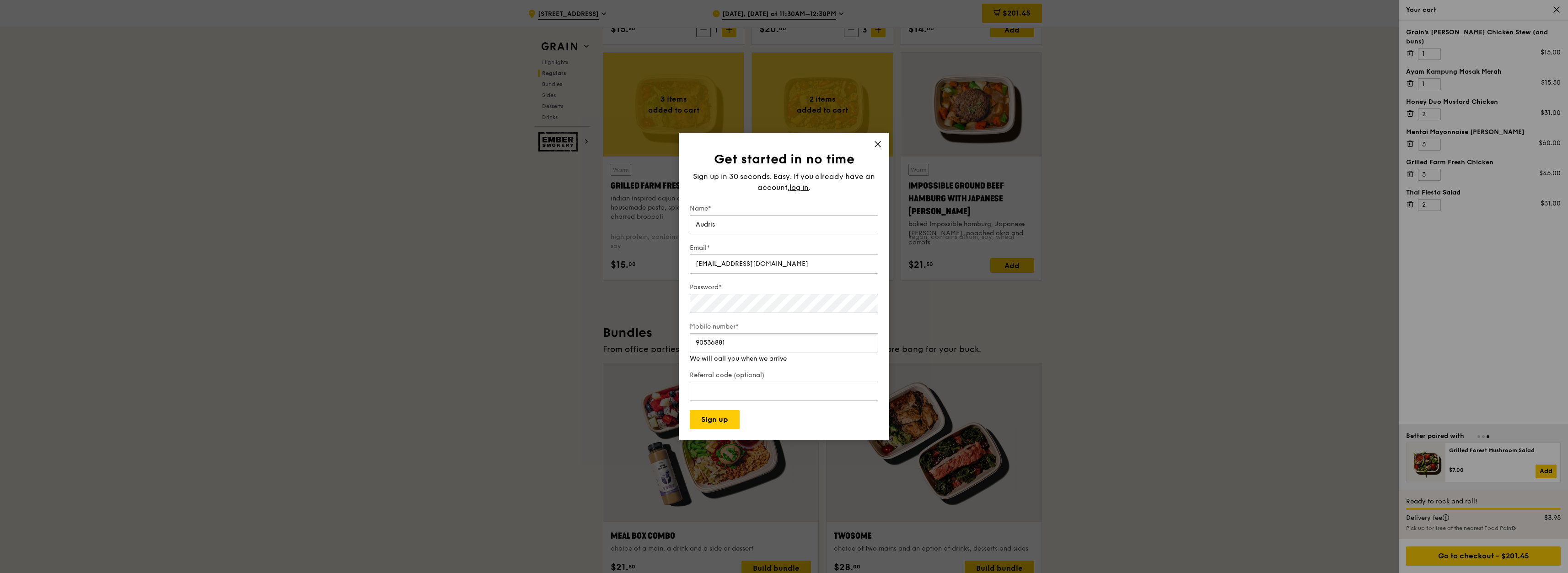
scroll to position [1153, 0]
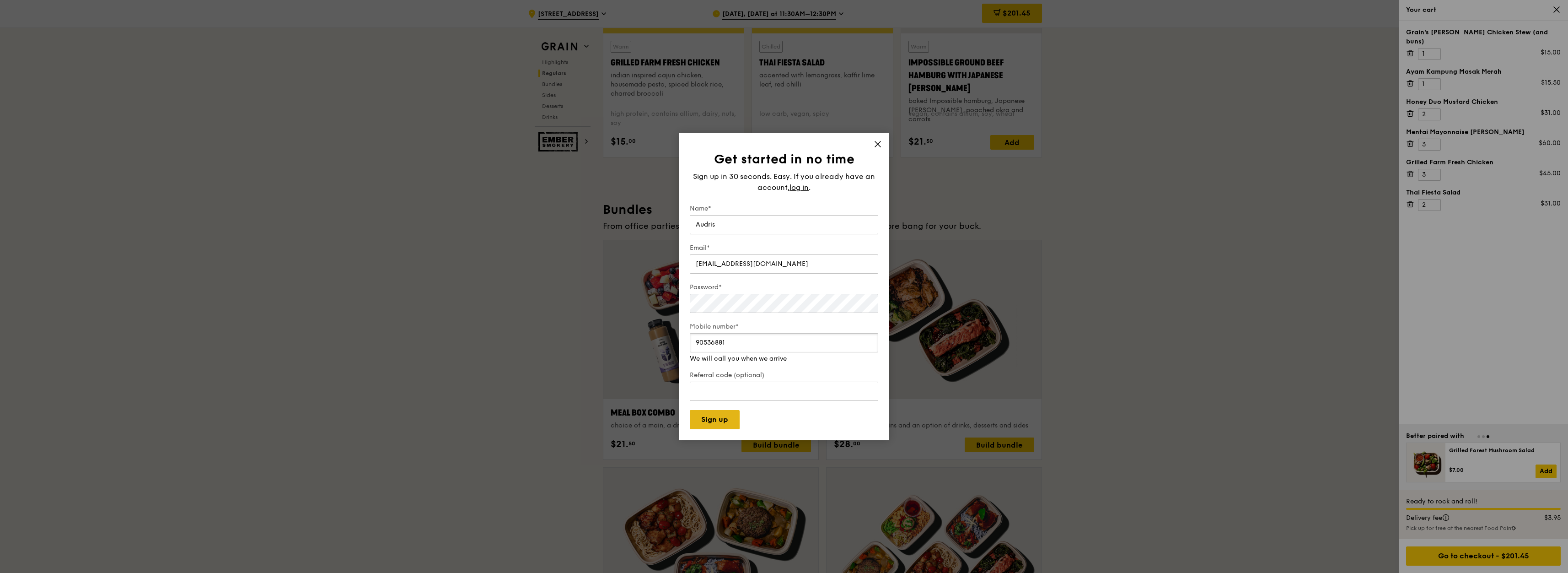
type input "90536881"
click at [710, 422] on button "Sign up" at bounding box center [715, 420] width 50 height 19
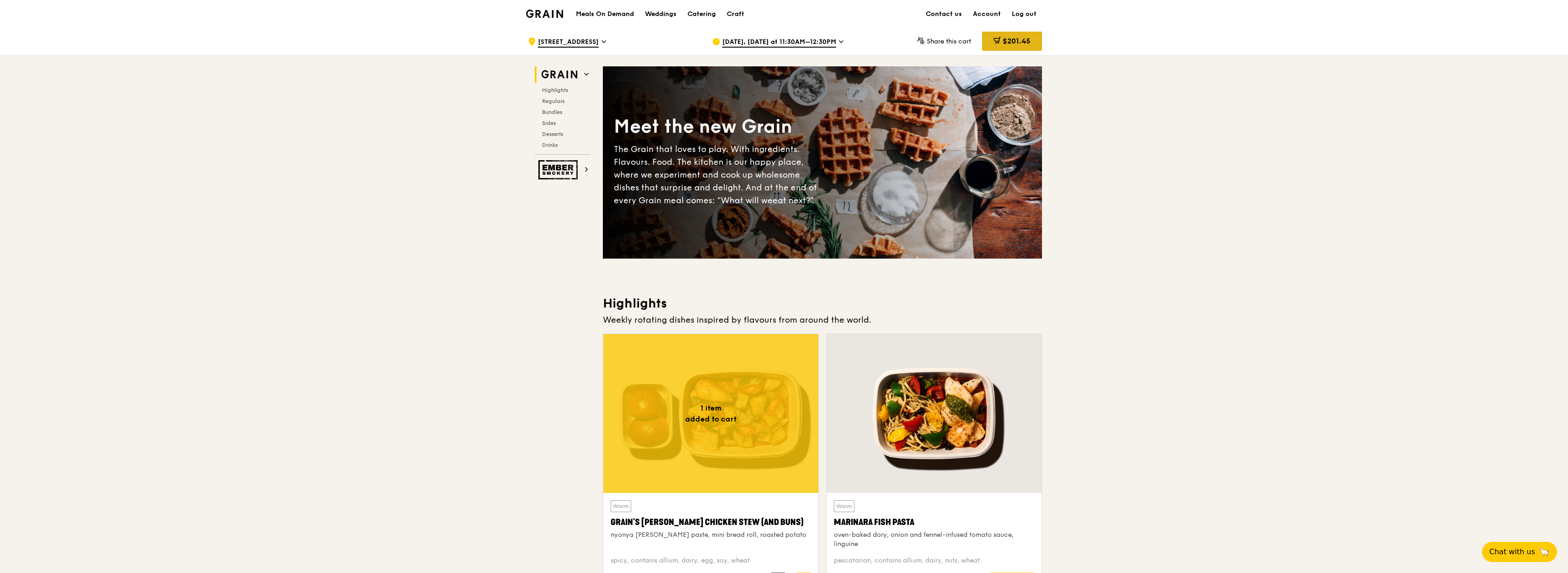
click at [996, 40] on icon at bounding box center [997, 40] width 7 height 7
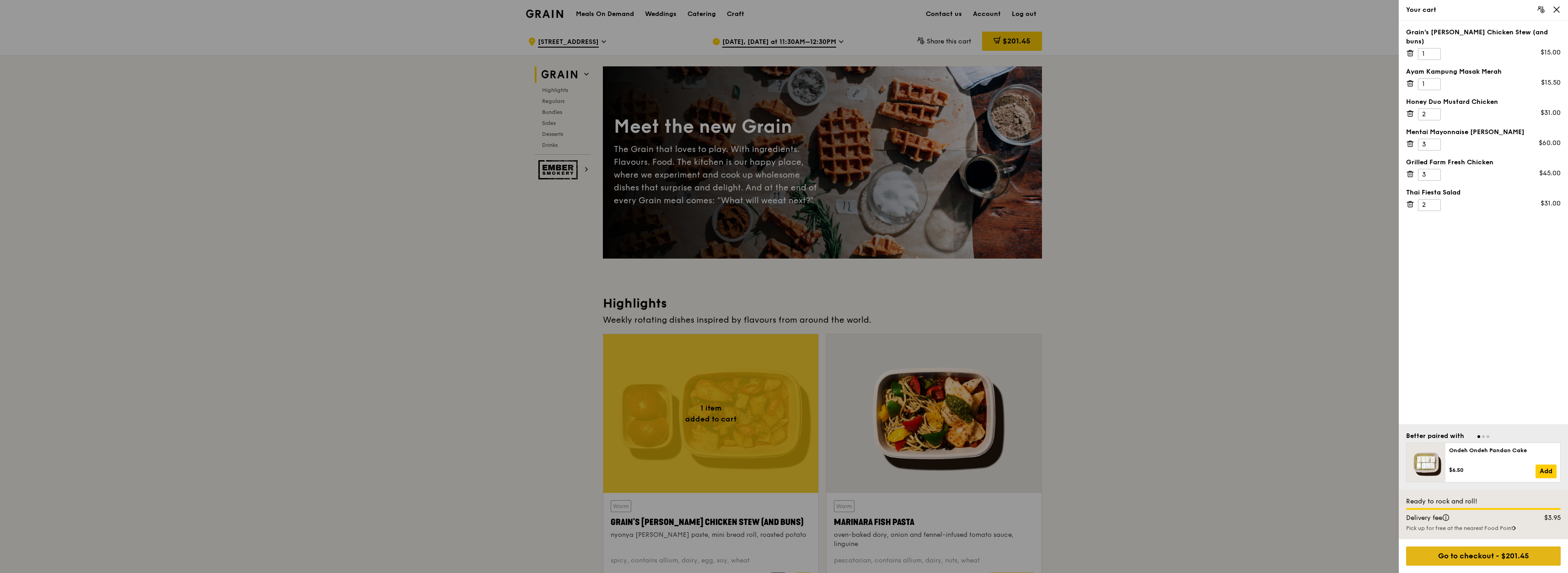
click at [1513, 563] on div "Go to checkout - $201.45" at bounding box center [1483, 556] width 155 height 19
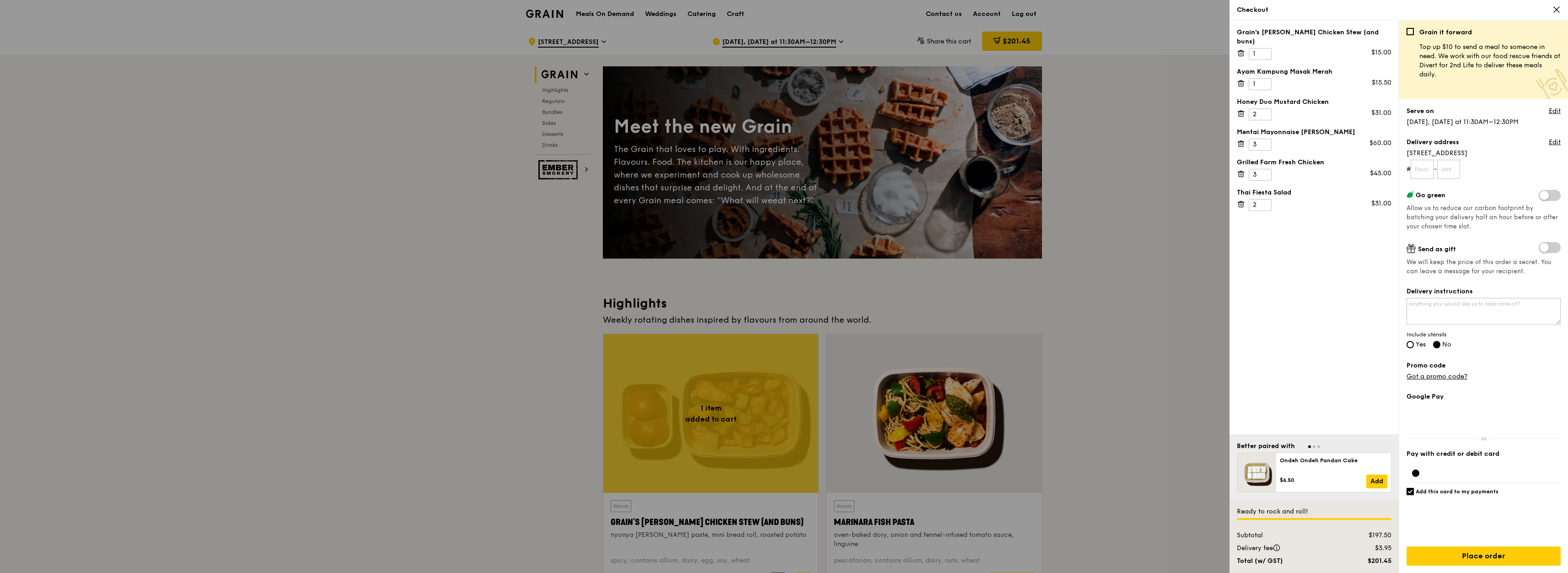
scroll to position [55, 0]
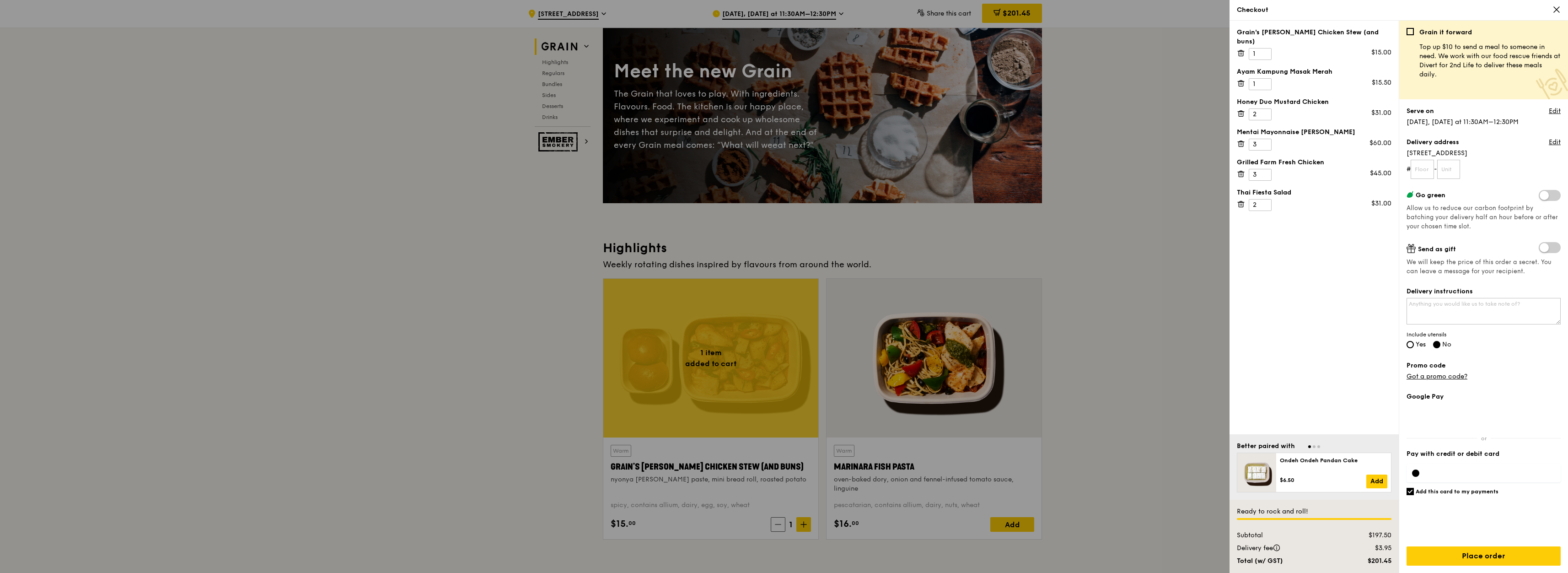
click at [1415, 345] on label "Yes" at bounding box center [1416, 345] width 19 height 8
click at [1414, 345] on input "Yes" at bounding box center [1410, 345] width 7 height 7
radio input "true"
radio input "false"
click at [1167, 241] on div at bounding box center [784, 286] width 1568 height 573
